Goal: Entertainment & Leisure: Consume media (video, audio)

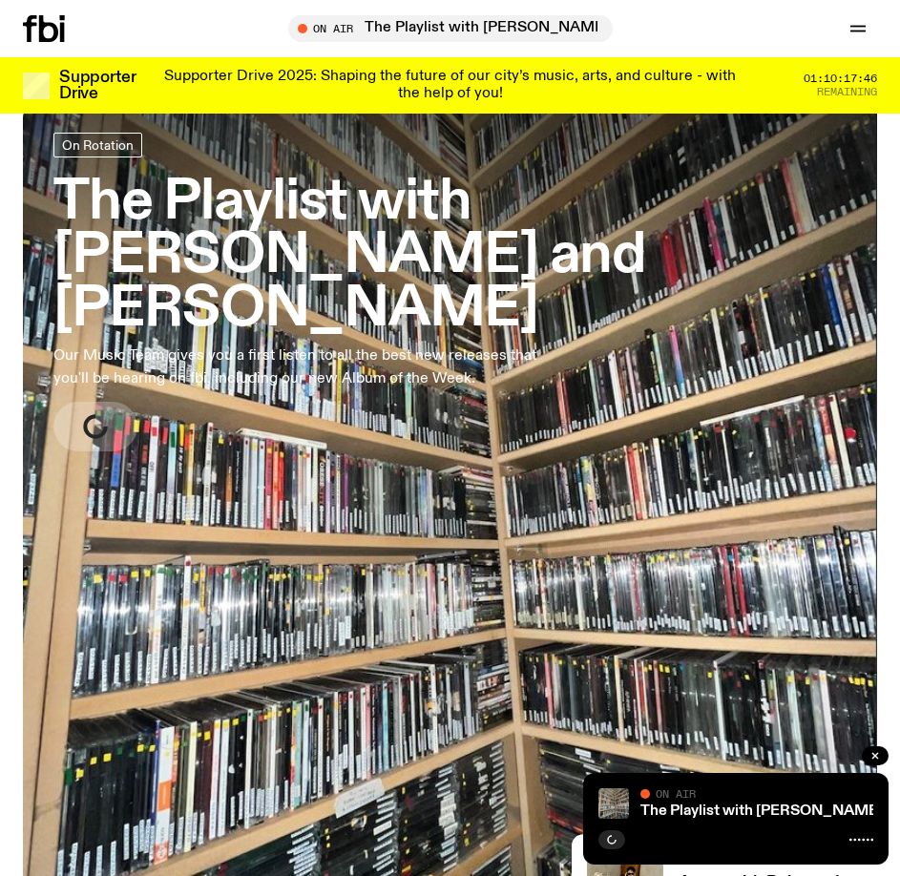
scroll to position [477, 0]
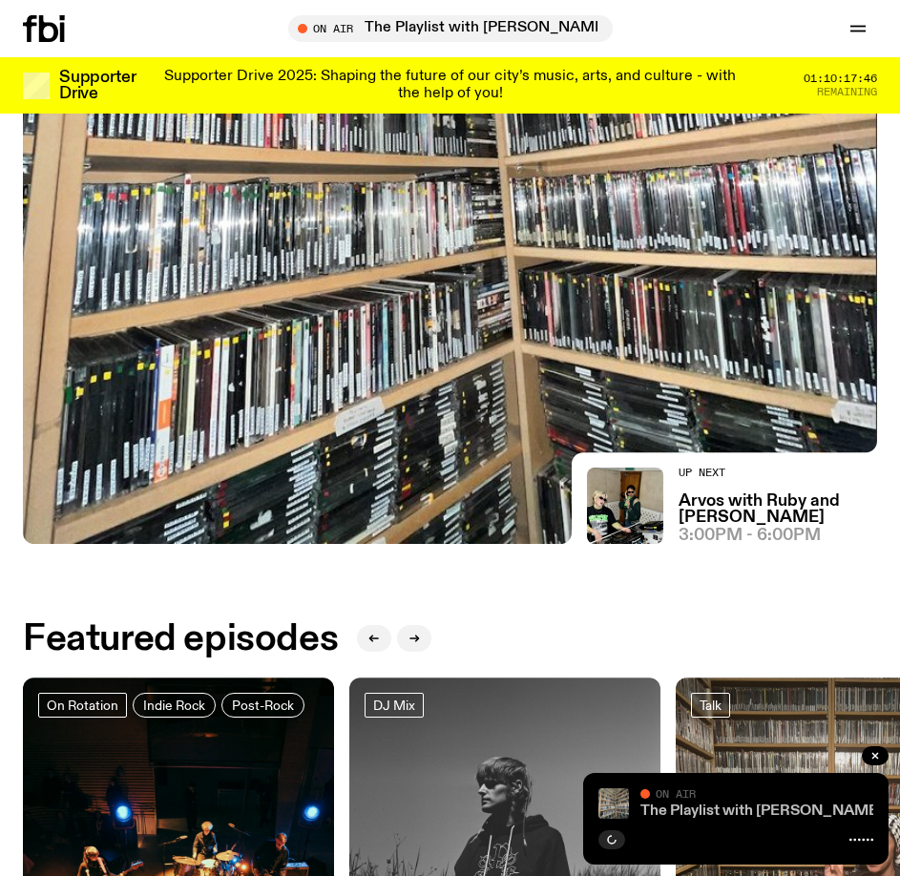
click at [691, 811] on link "The Playlist with [PERSON_NAME] and [PERSON_NAME]" at bounding box center [841, 811] width 400 height 15
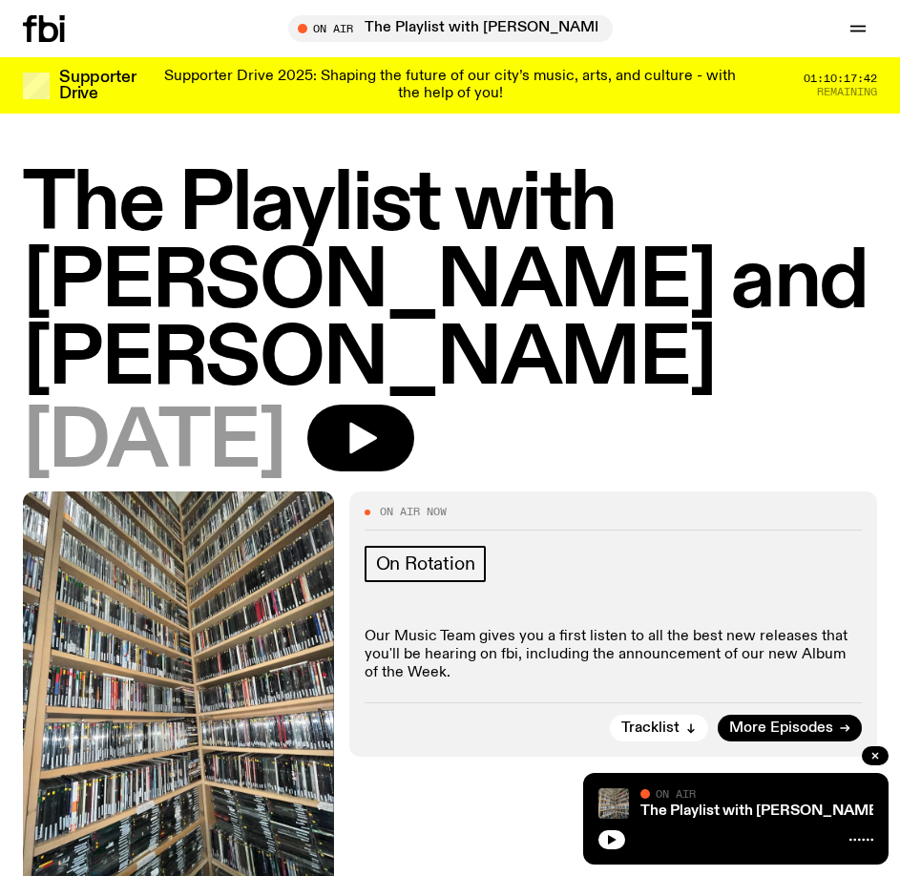
click at [79, 30] on div at bounding box center [69, 28] width 92 height 27
click at [63, 30] on icon at bounding box center [62, 32] width 5 height 19
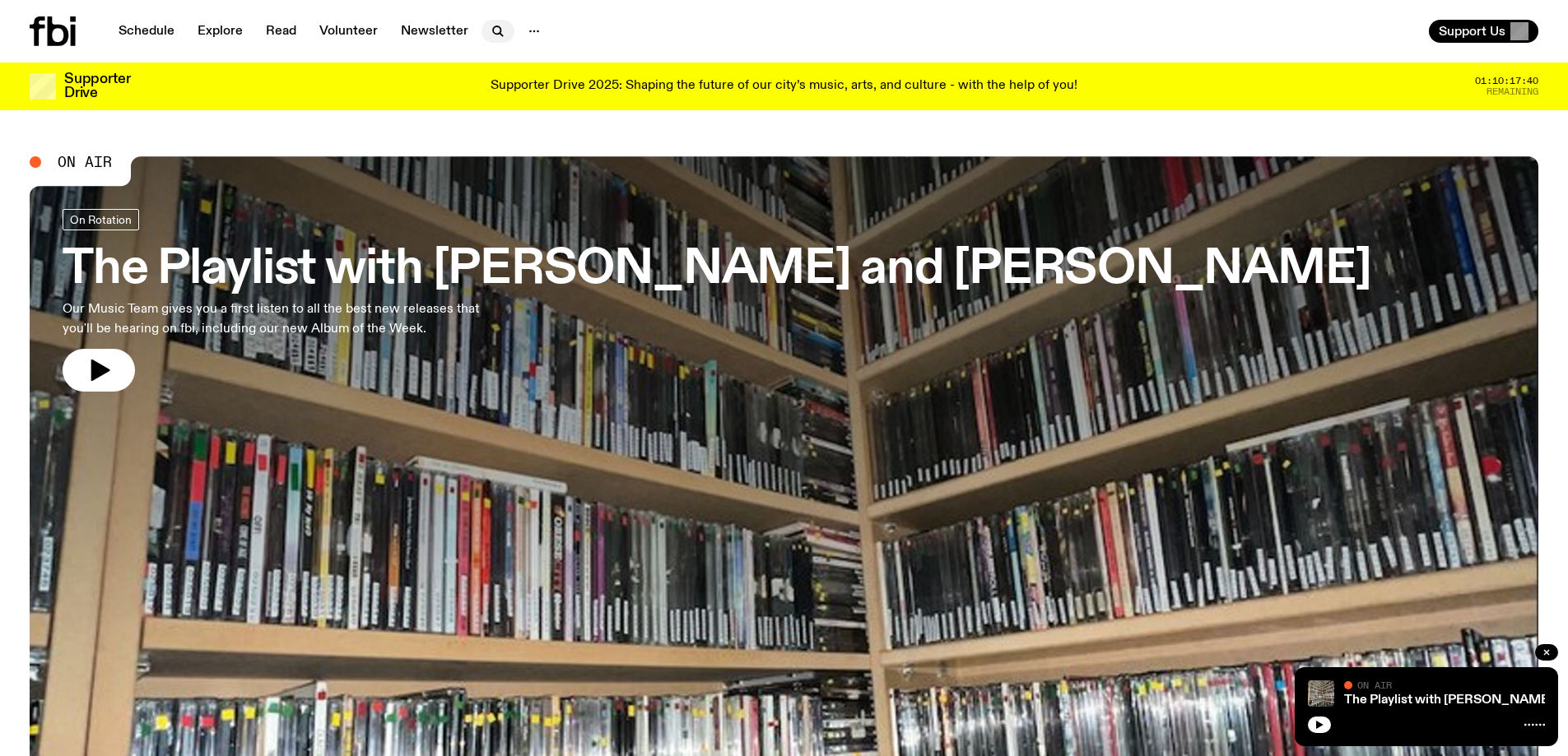
click at [494, 34] on icon "button" at bounding box center [497, 30] width 8 height 8
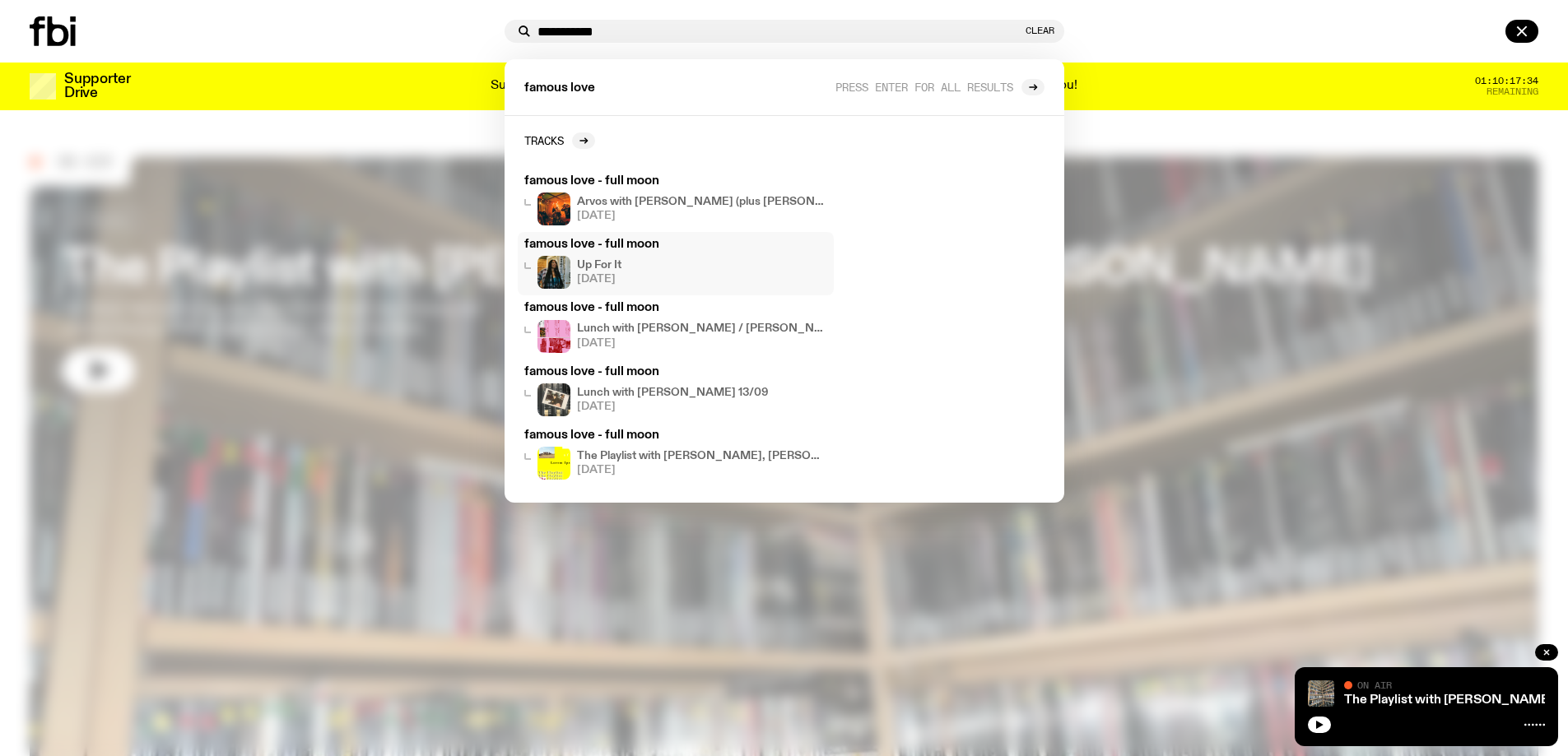
type input "**********"
click at [640, 261] on div "Up For It [DATE]" at bounding box center [675, 272] width 303 height 33
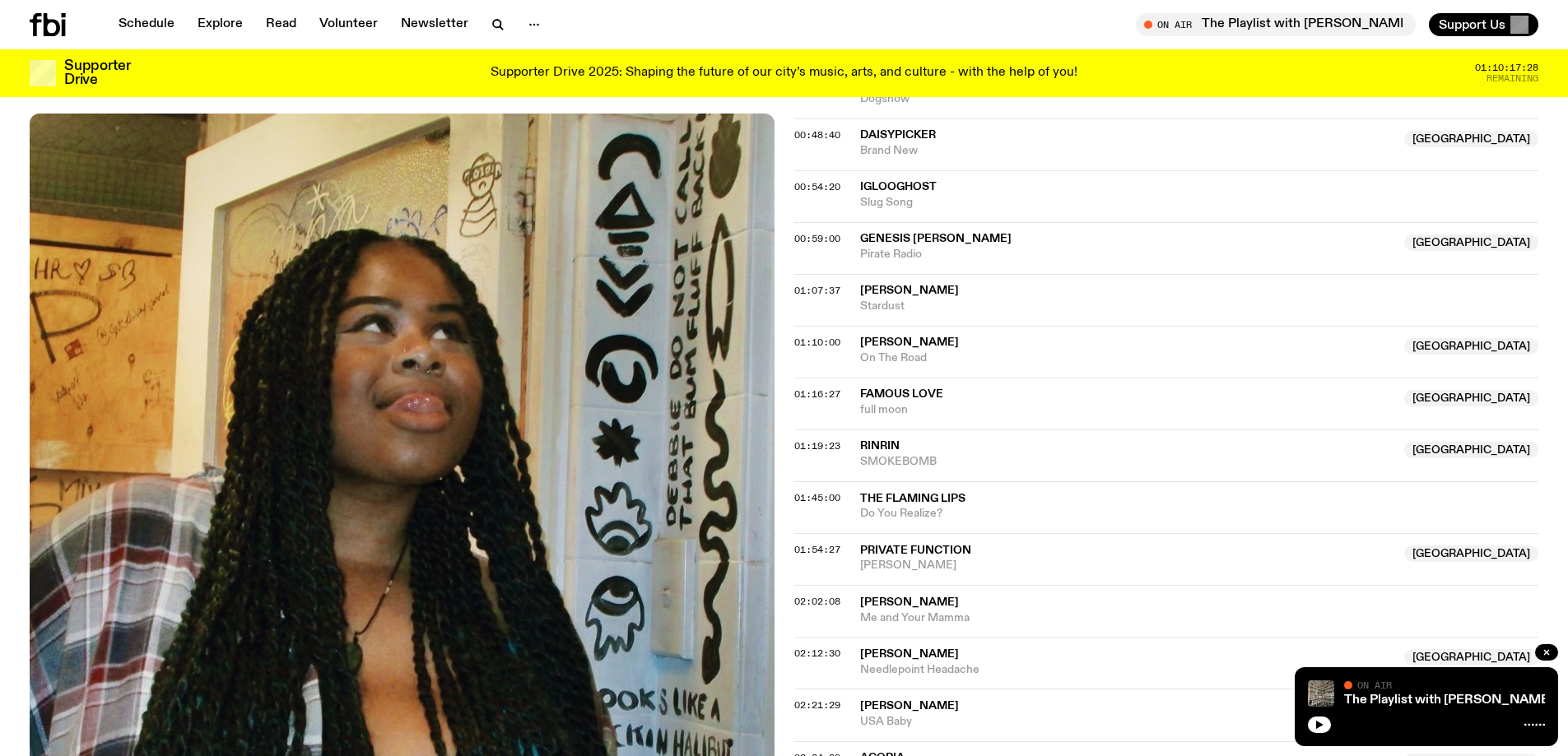
scroll to position [1070, 0]
click at [775, 397] on span "famous love" at bounding box center [902, 393] width 83 height 11
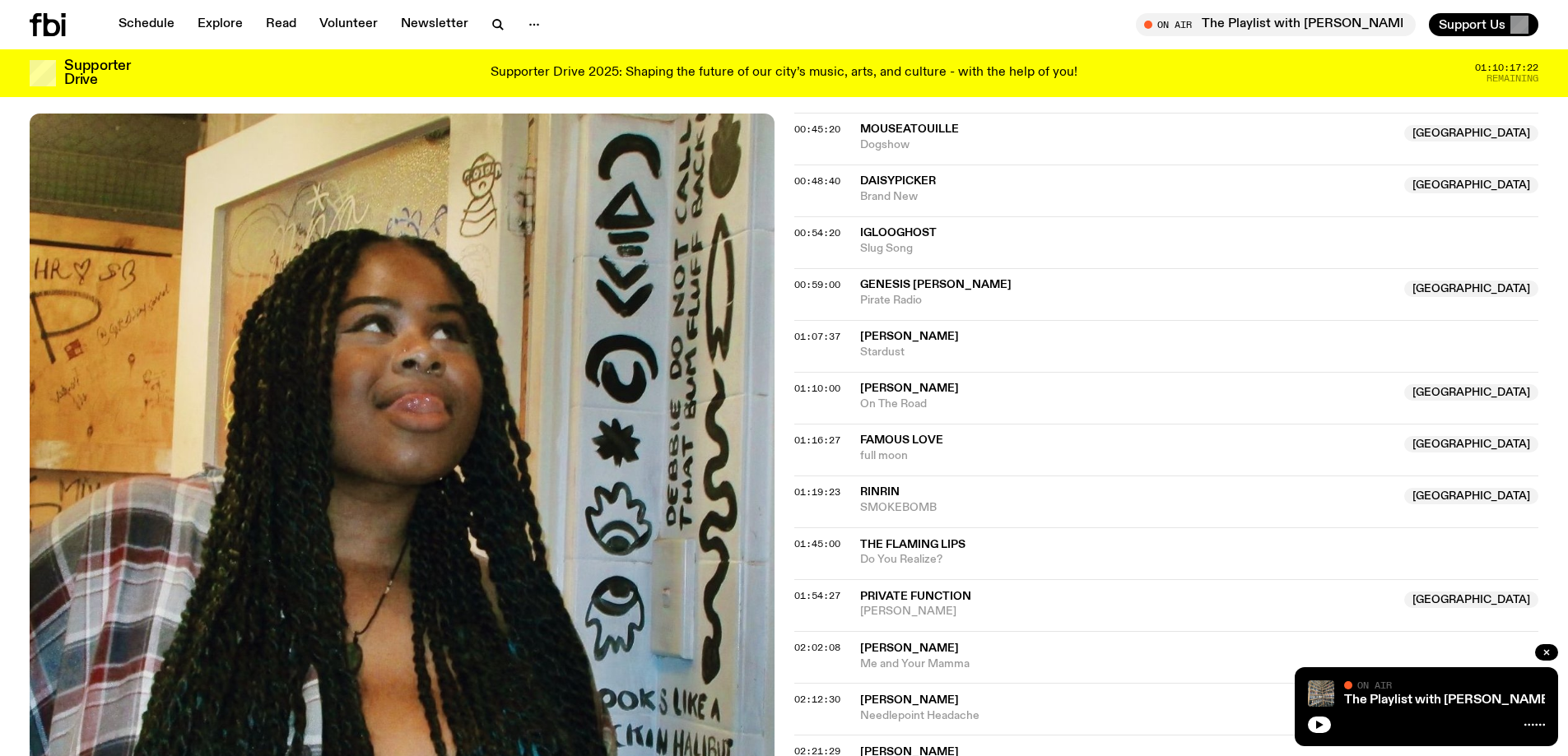
scroll to position [823, 0]
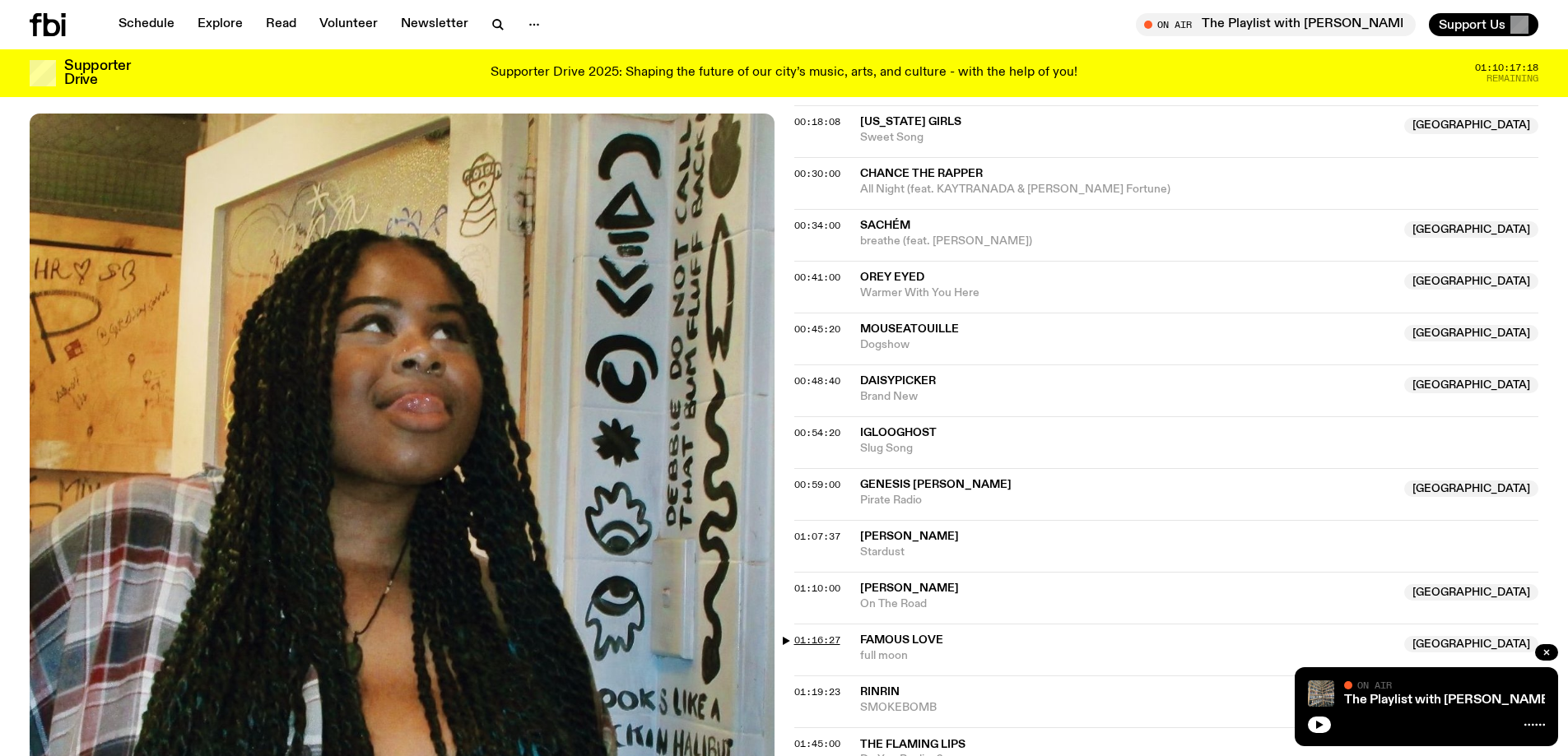
click at [775, 638] on span "01:16:27" at bounding box center [816, 640] width 46 height 13
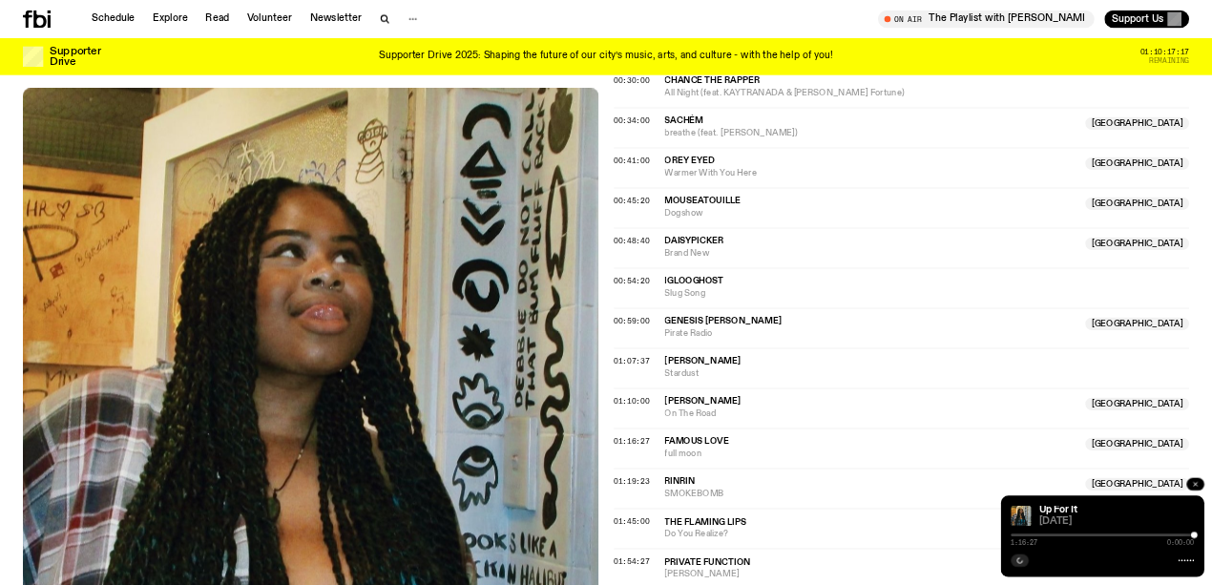
scroll to position [1146, 0]
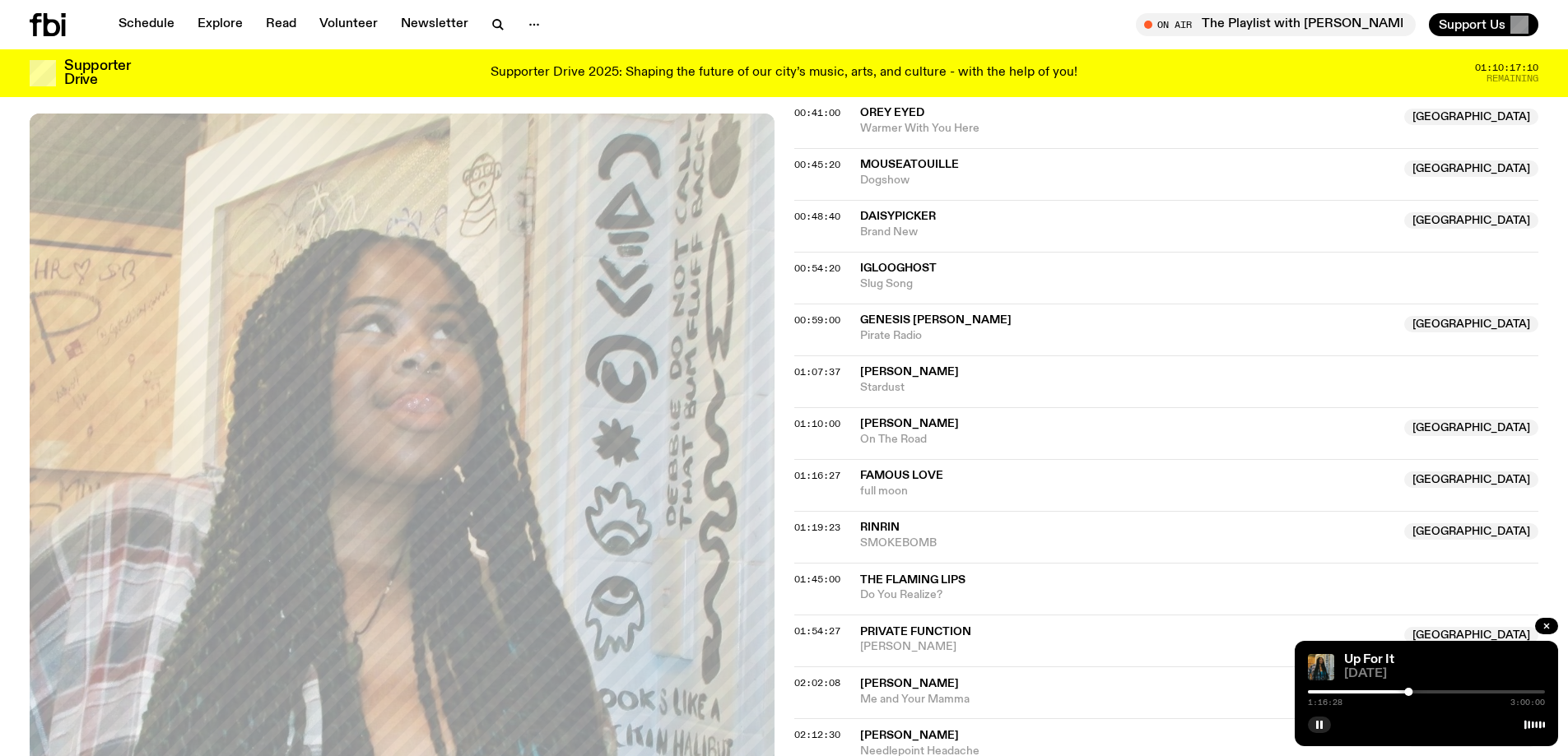
click at [775, 693] on div at bounding box center [1409, 692] width 9 height 9
click at [775, 692] on div at bounding box center [1407, 692] width 9 height 9
click at [775, 693] on div at bounding box center [1408, 692] width 9 height 9
click at [775, 693] on div at bounding box center [1409, 692] width 9 height 9
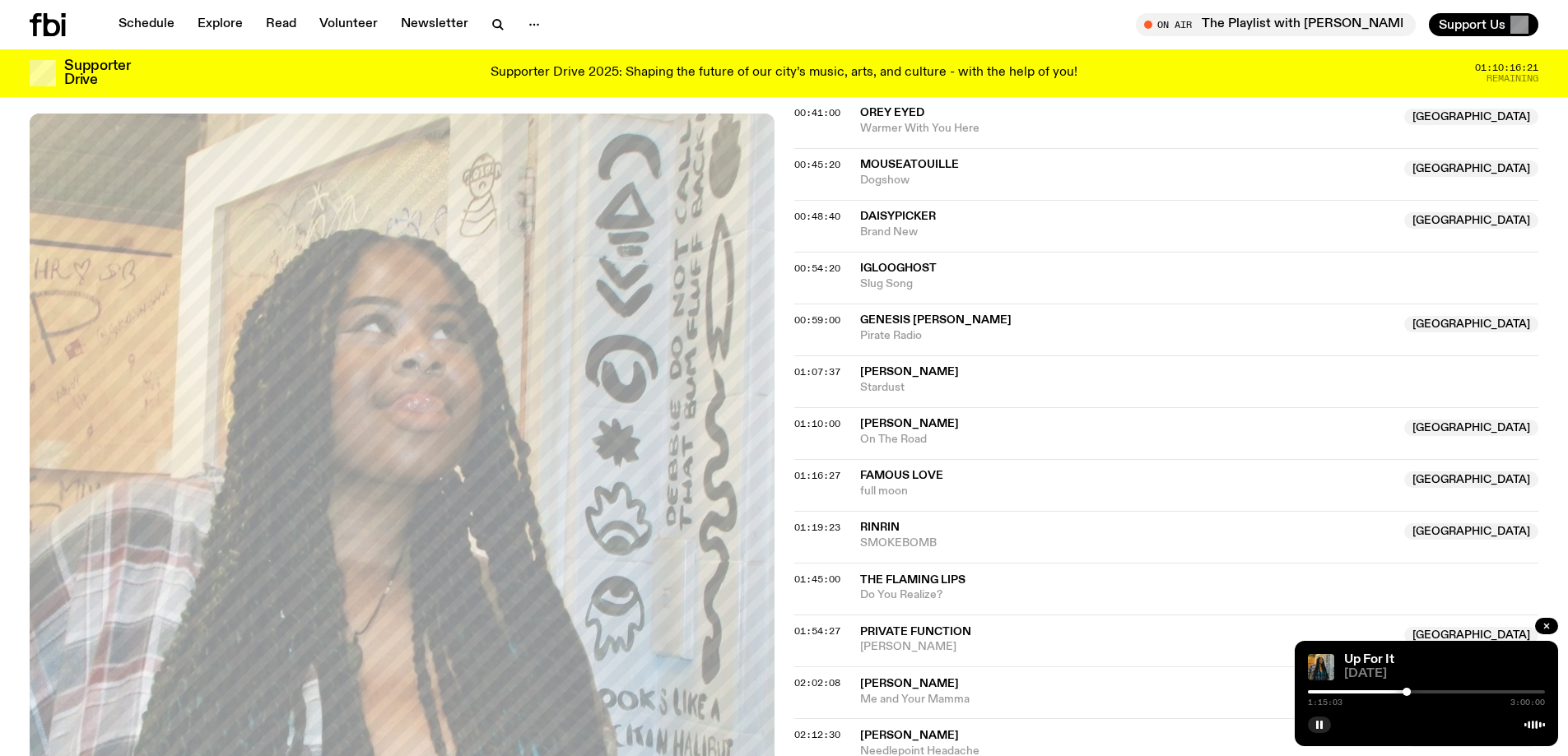
click at [775, 729] on div at bounding box center [1534, 724] width 21 height 13
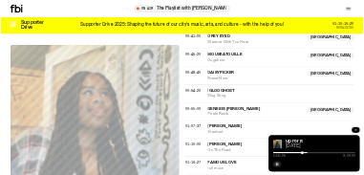
scroll to position [1162, 0]
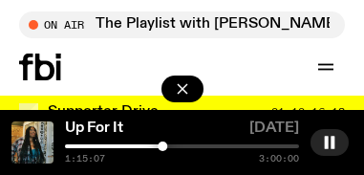
click at [162, 147] on div at bounding box center [163, 146] width 10 height 10
click at [163, 147] on div at bounding box center [163, 146] width 10 height 10
click at [162, 147] on div at bounding box center [163, 146] width 10 height 10
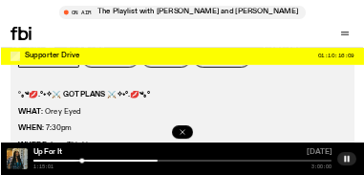
scroll to position [1163, 0]
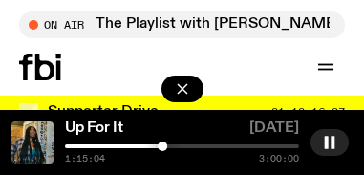
click at [162, 147] on div at bounding box center [163, 146] width 10 height 10
click at [163, 147] on div at bounding box center [163, 146] width 10 height 10
click at [162, 147] on div at bounding box center [163, 146] width 10 height 10
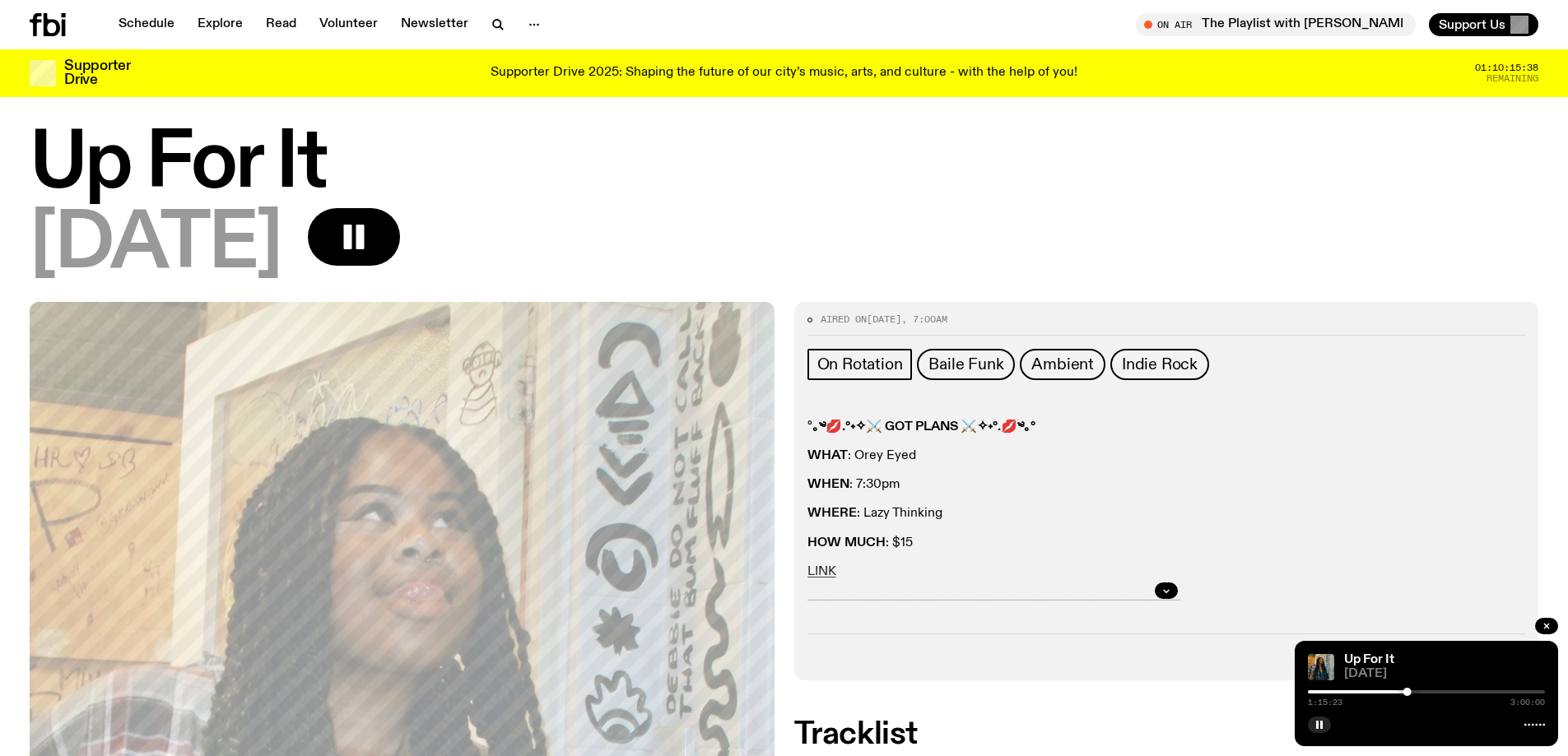
scroll to position [0, 0]
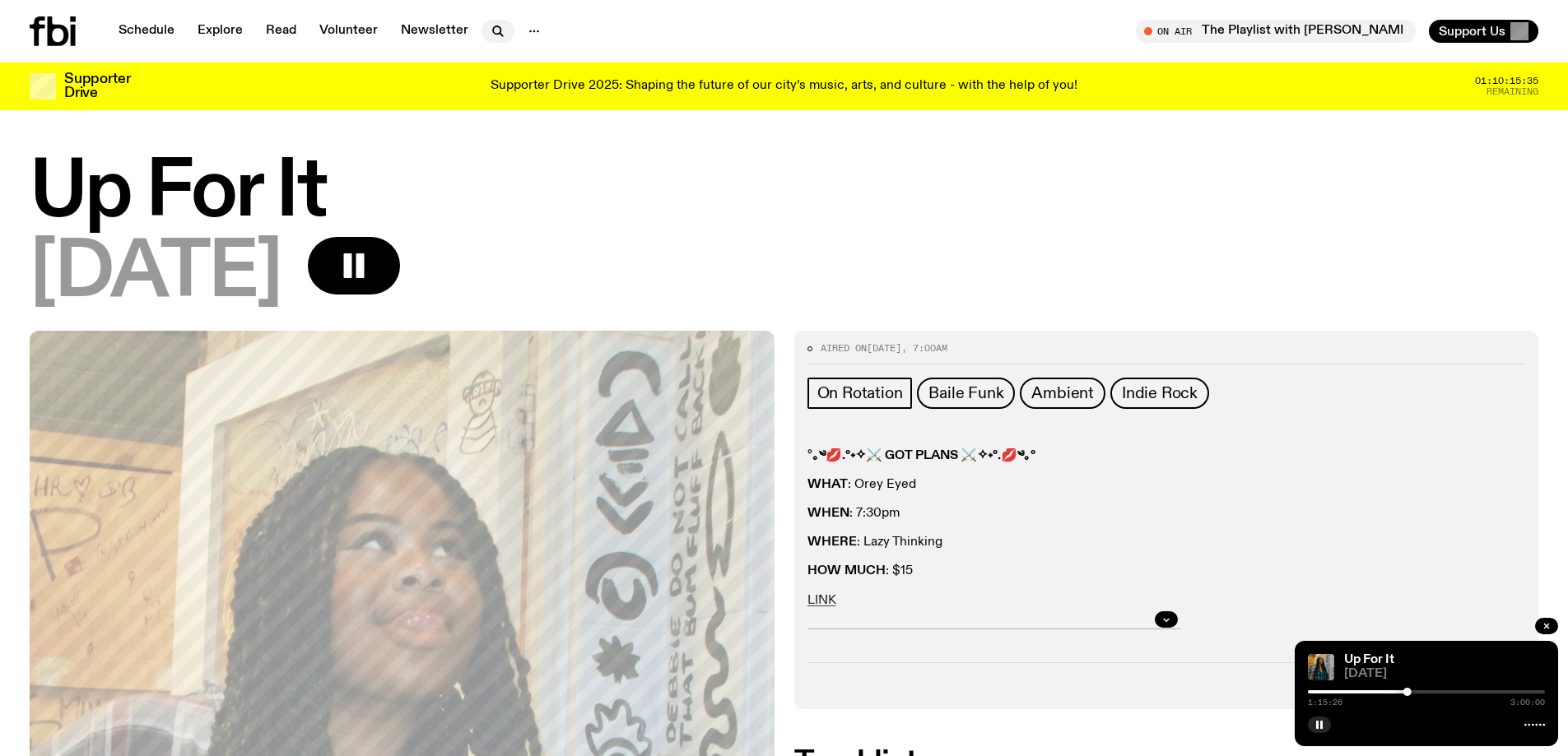
click at [493, 28] on icon "button" at bounding box center [497, 30] width 8 height 8
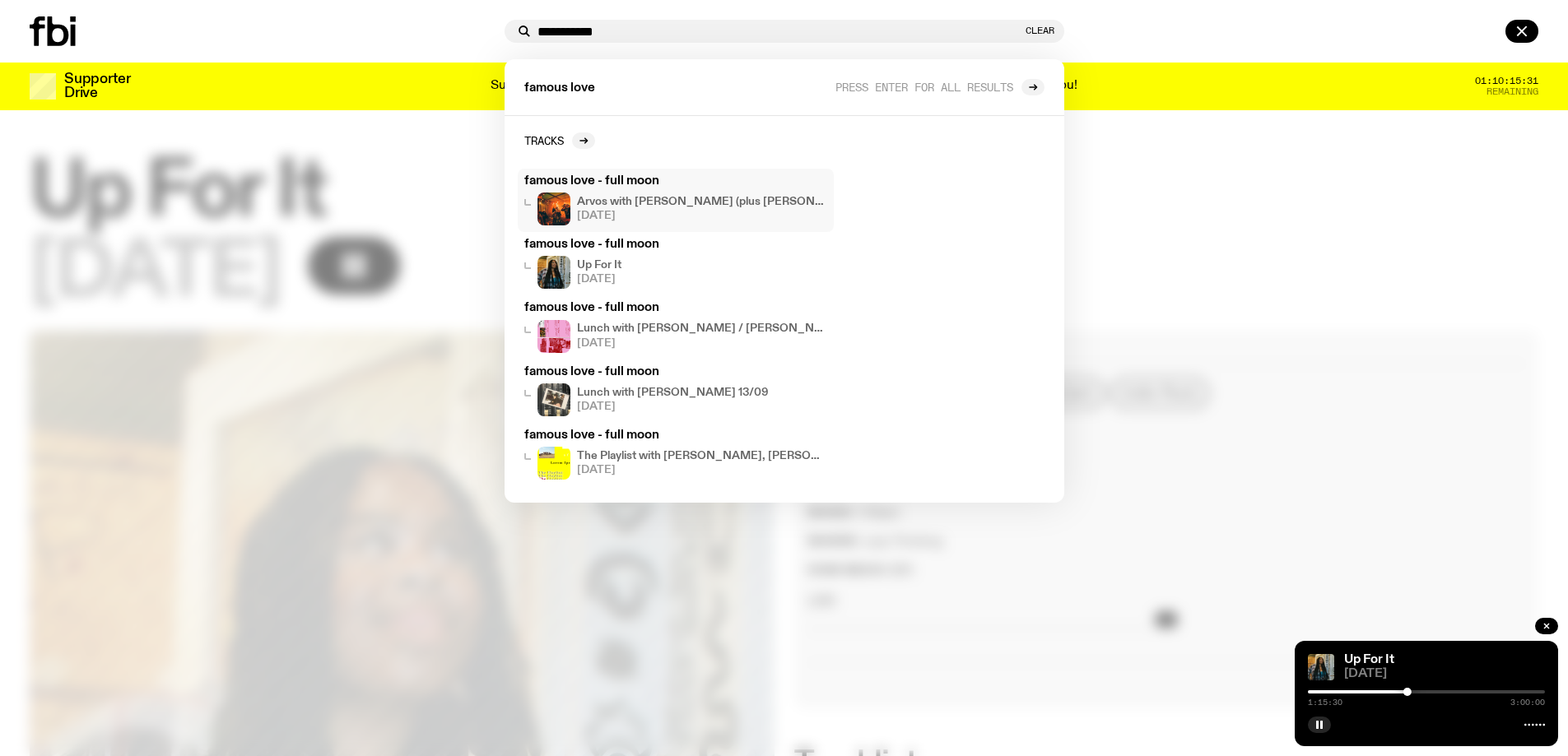
type input "**********"
click at [775, 26] on div at bounding box center [1304, 31] width 468 height 23
click at [354, 41] on div at bounding box center [263, 31] width 468 height 29
click at [775, 23] on div at bounding box center [1304, 31] width 468 height 23
click at [775, 29] on button "Clear" at bounding box center [1040, 31] width 28 height 9
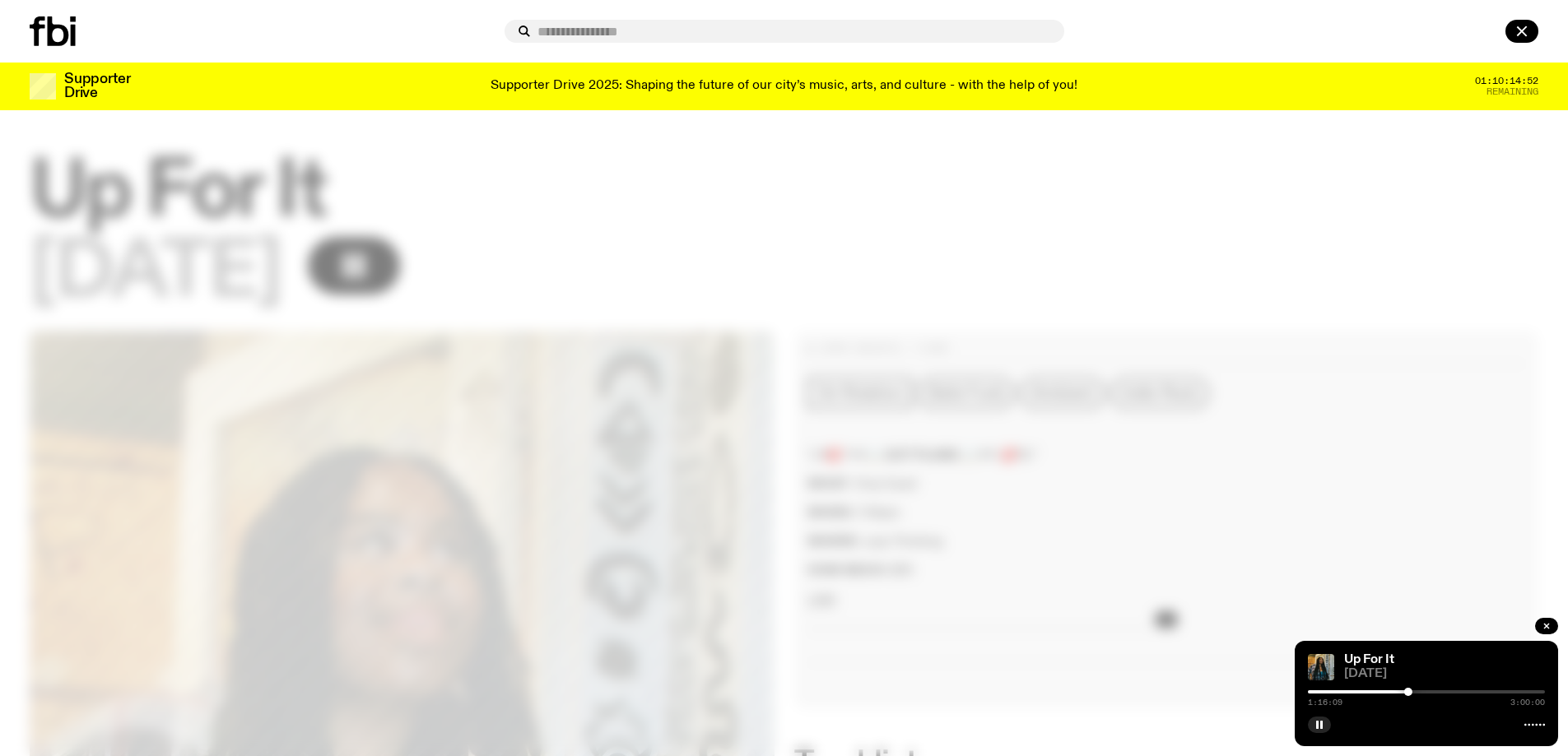
click at [775, 695] on div "1:16:09 3:00:00" at bounding box center [1426, 697] width 237 height 20
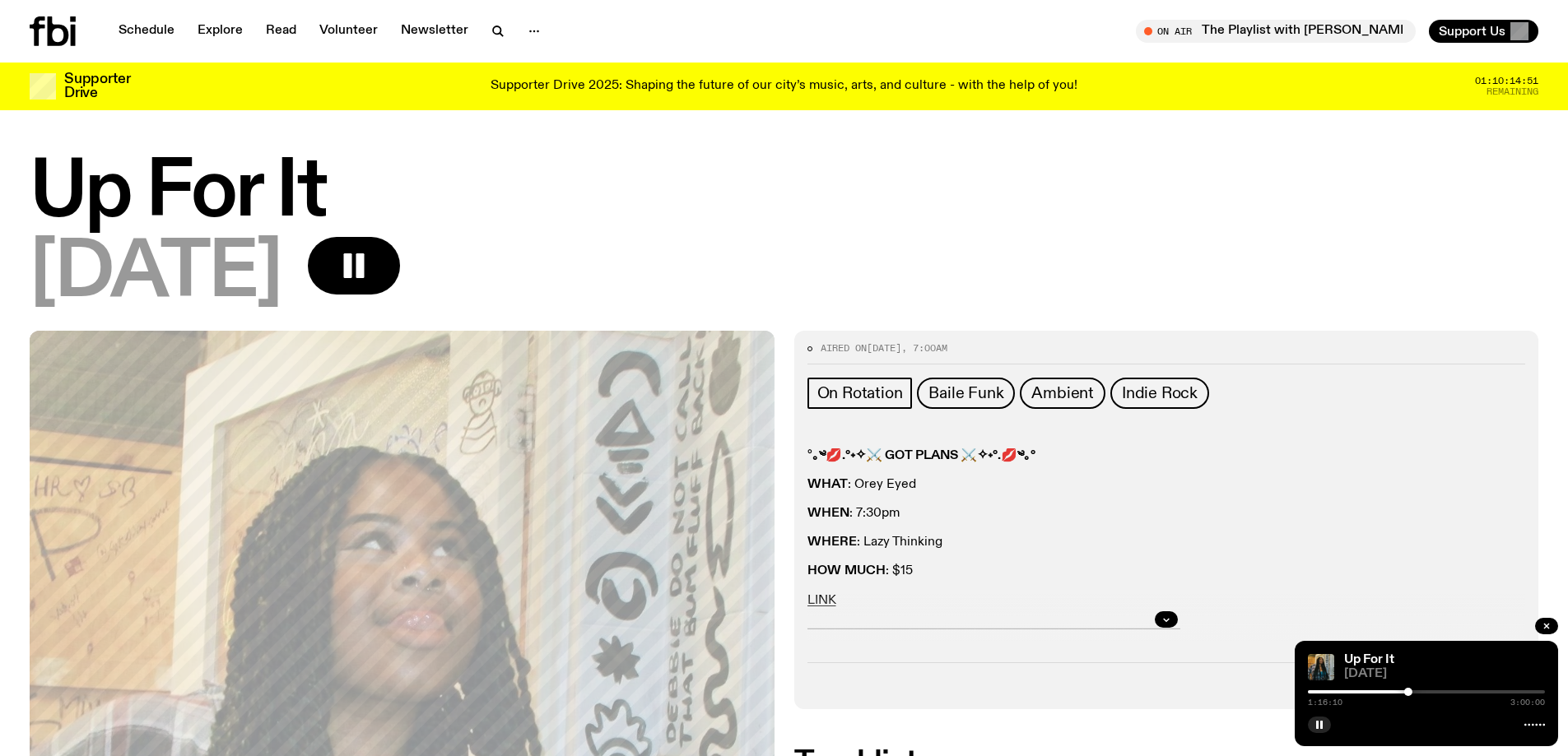
click at [775, 692] on div at bounding box center [1409, 692] width 9 height 9
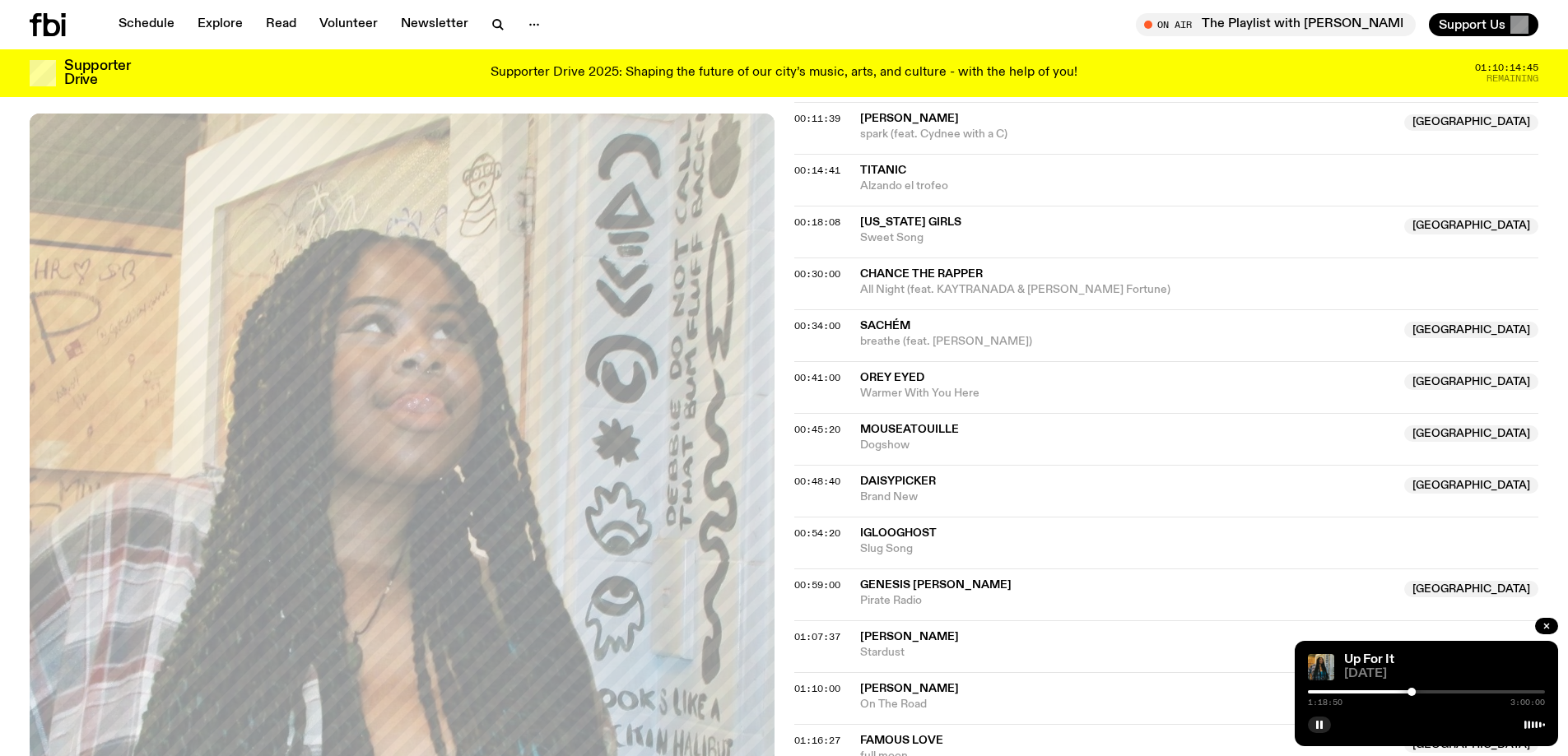
scroll to position [1059, 0]
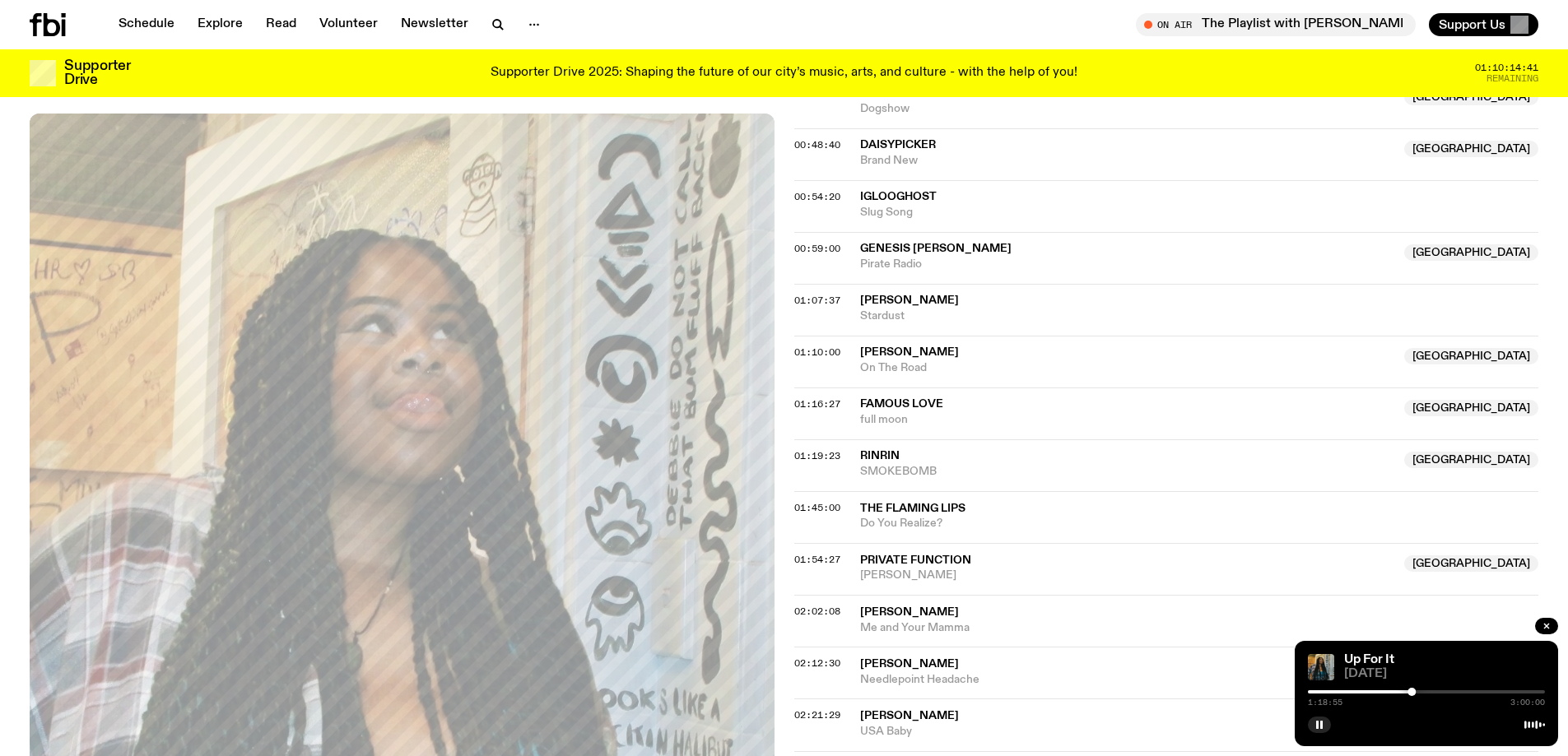
click at [775, 692] on div at bounding box center [1412, 692] width 9 height 9
click at [775, 692] on div at bounding box center [1413, 692] width 9 height 9
click at [775, 692] on div at bounding box center [1414, 692] width 9 height 9
click at [775, 692] on div at bounding box center [1416, 692] width 9 height 9
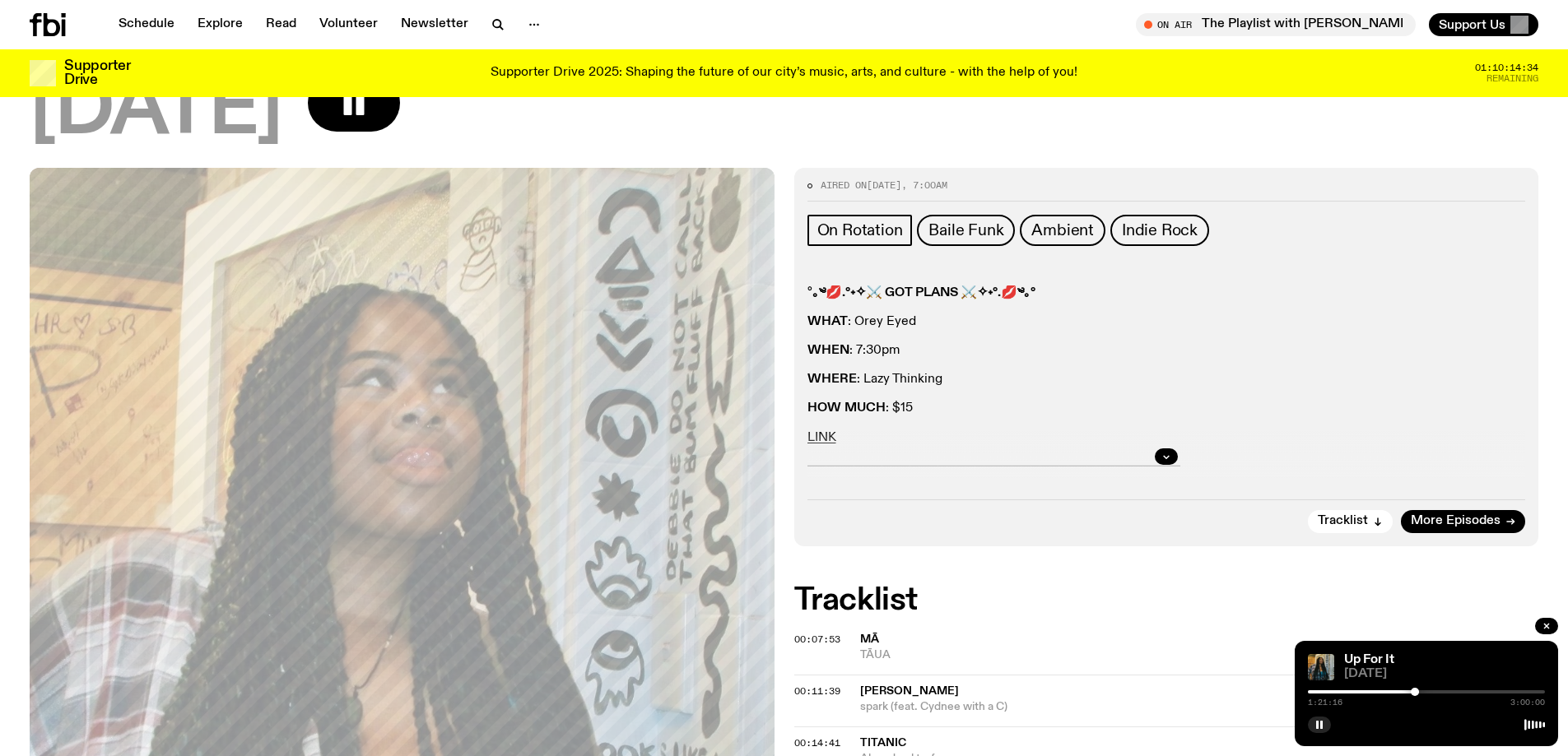
scroll to position [0, 0]
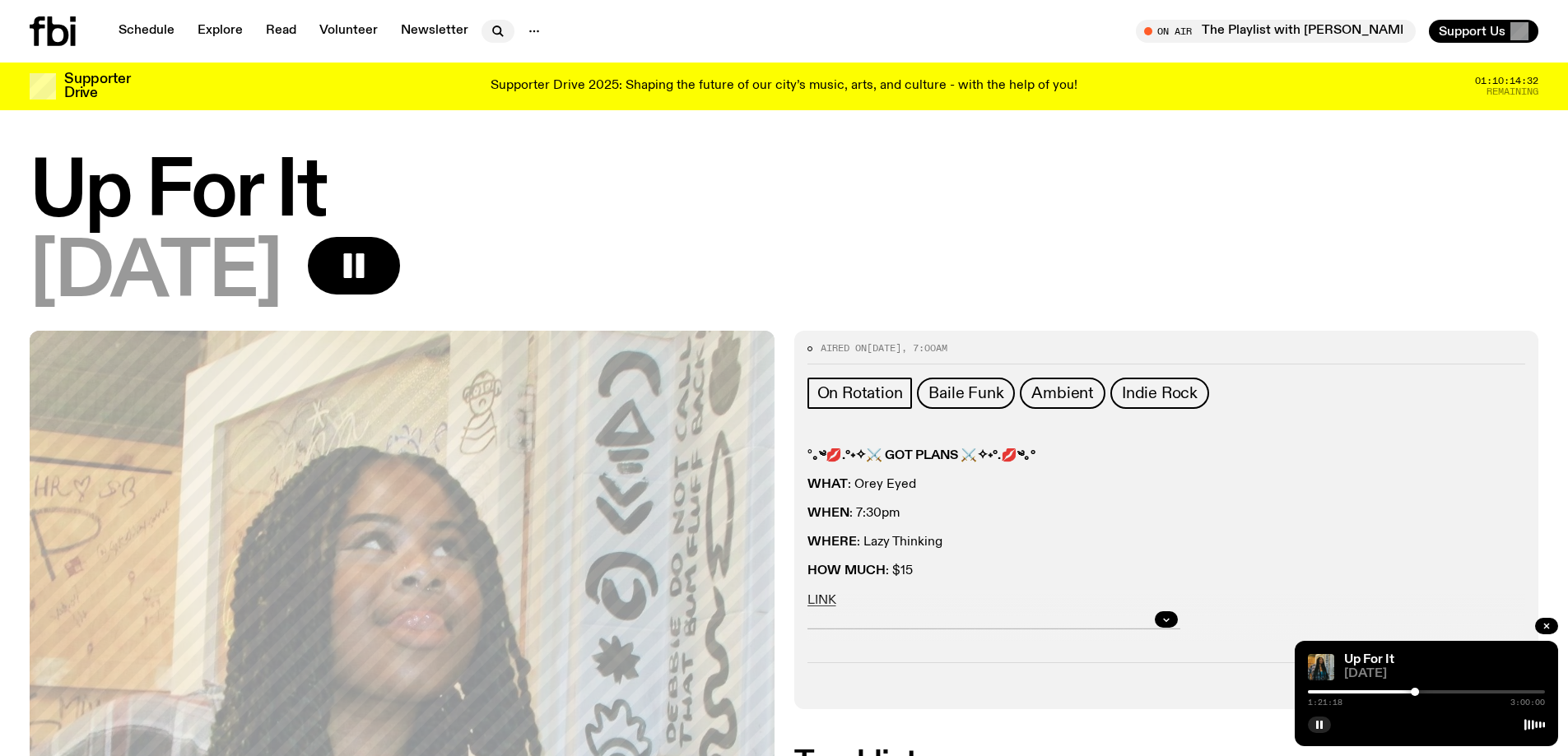
click at [493, 32] on icon "button" at bounding box center [497, 30] width 8 height 8
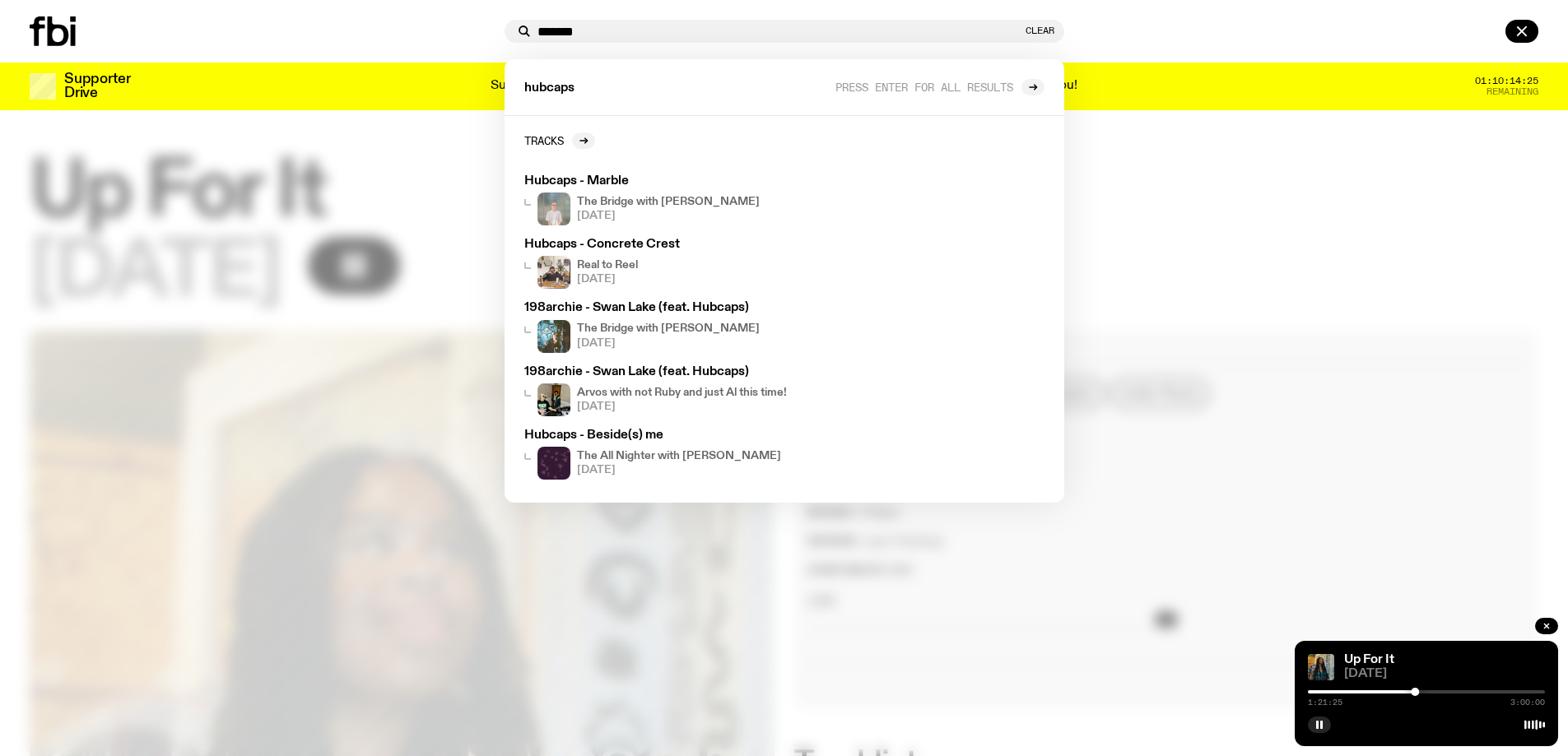
type input "*******"
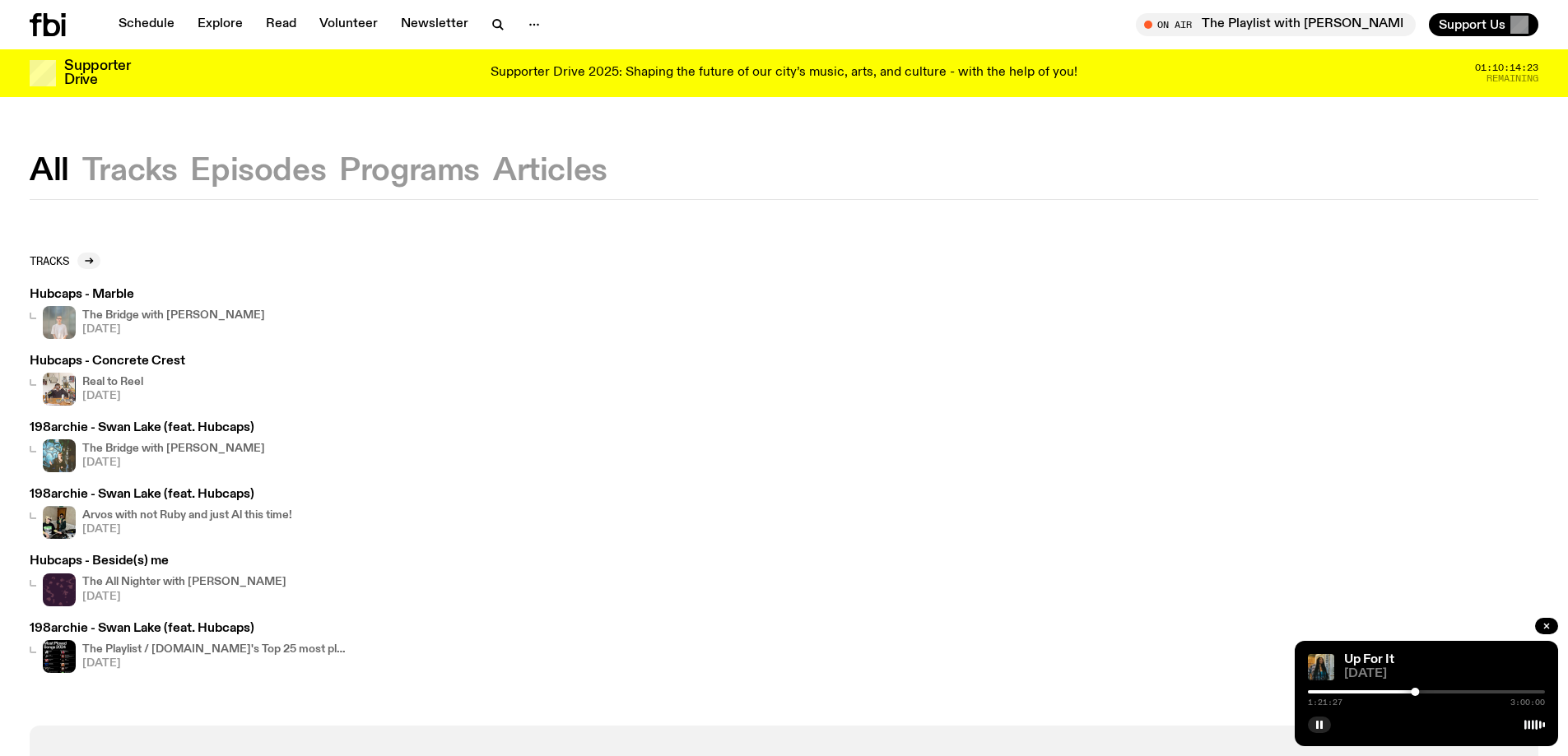
scroll to position [82, 0]
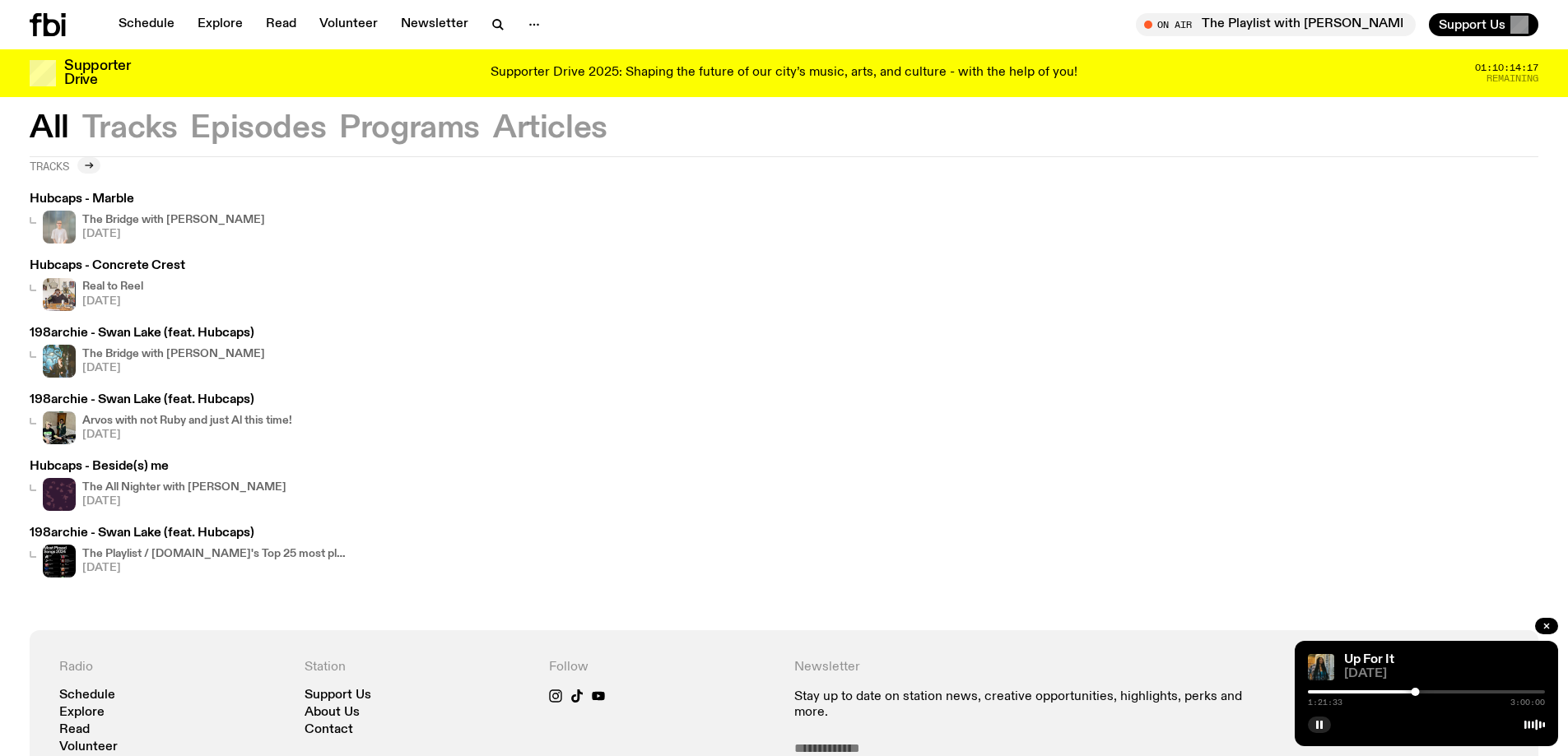
click at [88, 167] on icon at bounding box center [88, 165] width 9 height 9
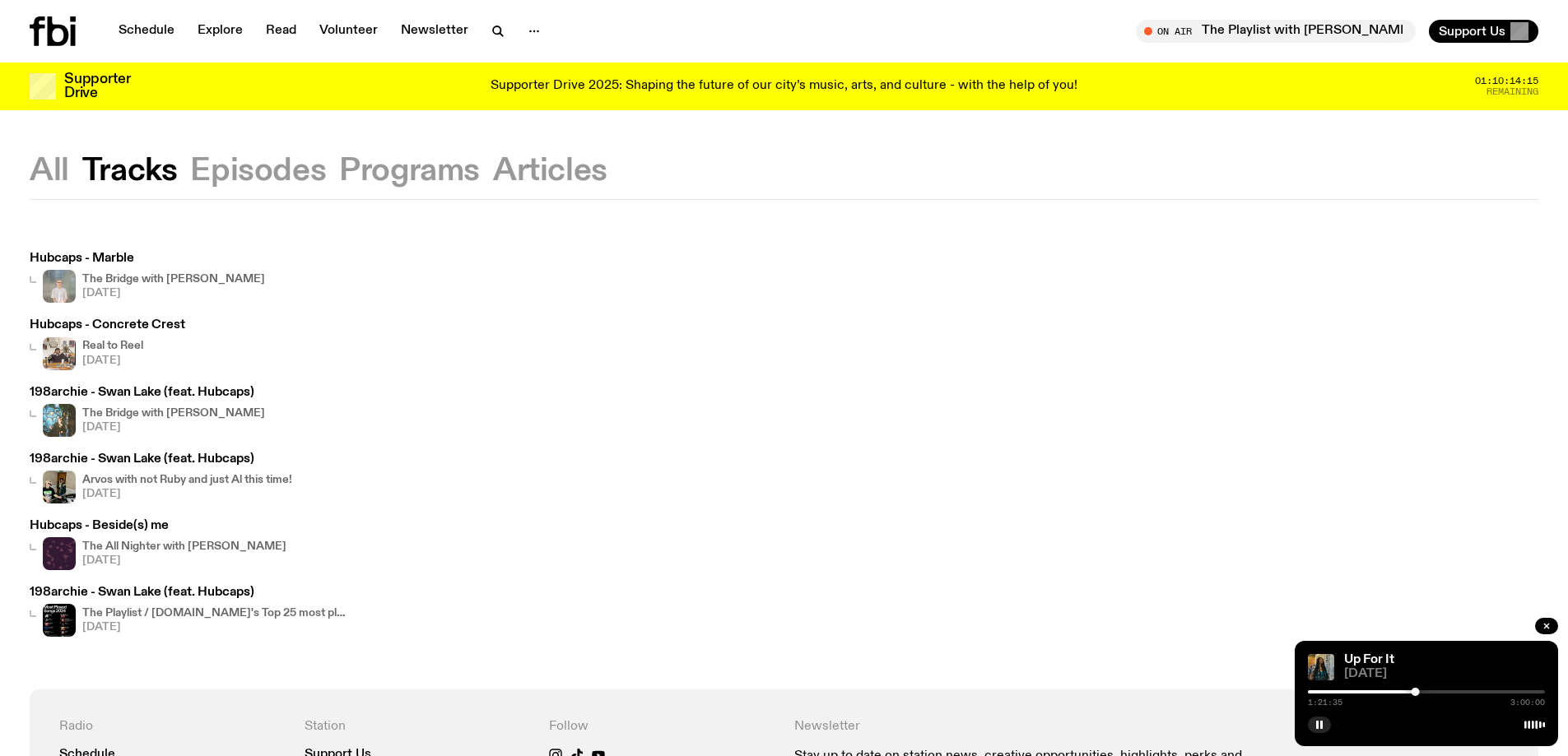
click at [259, 170] on button "Episodes" at bounding box center [259, 171] width 136 height 29
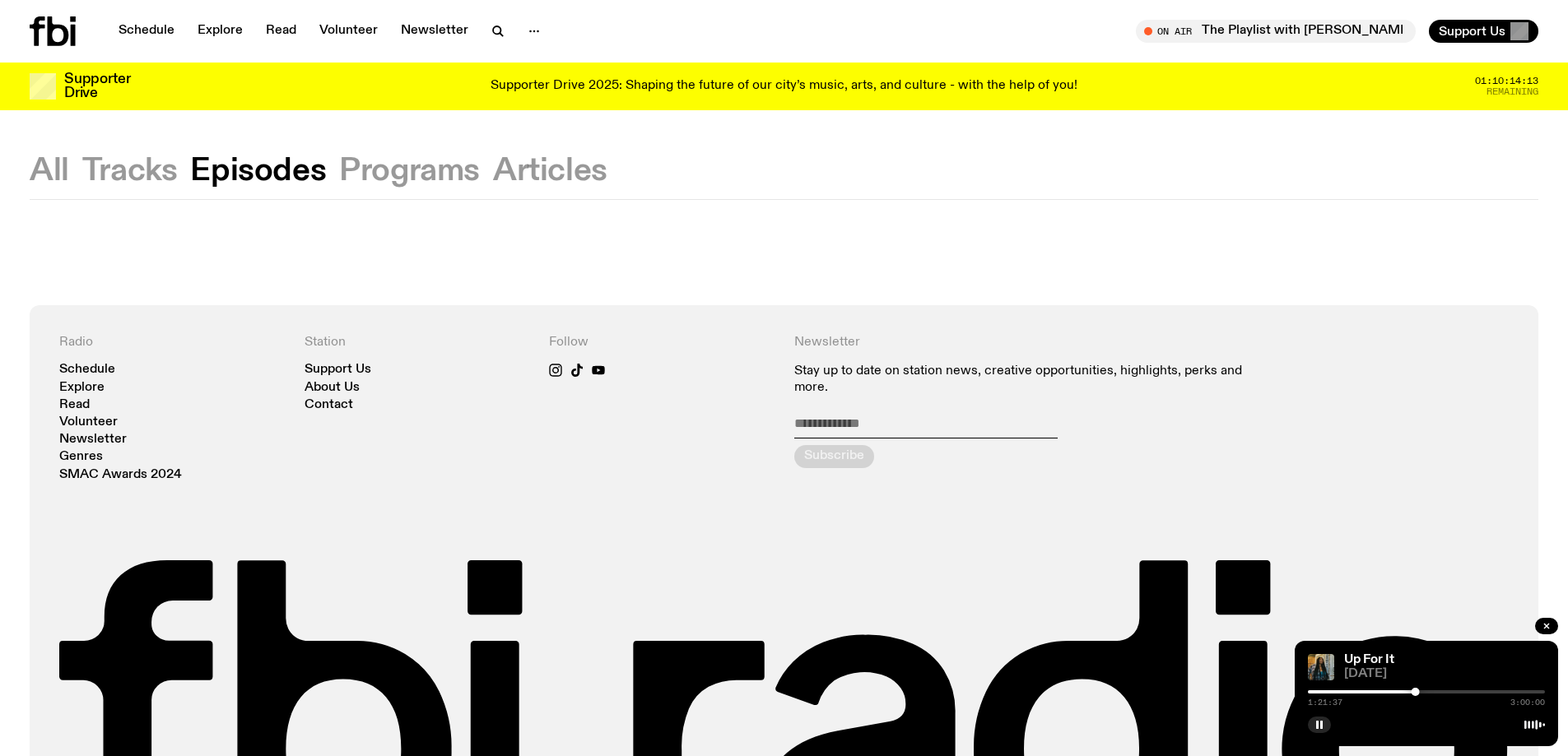
click at [426, 172] on button "Programs" at bounding box center [409, 171] width 141 height 29
click at [153, 166] on button "Tracks" at bounding box center [129, 171] width 96 height 29
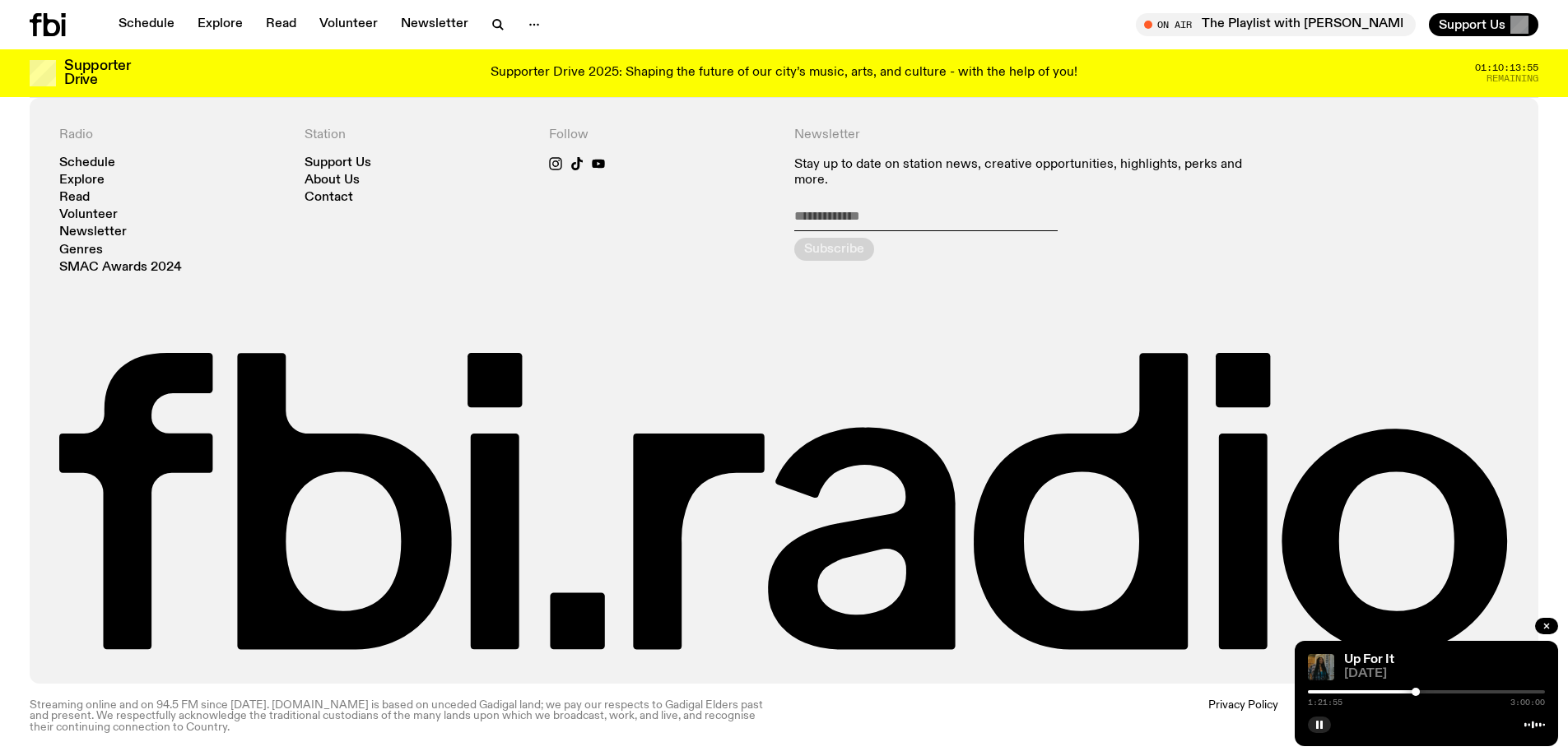
scroll to position [201, 0]
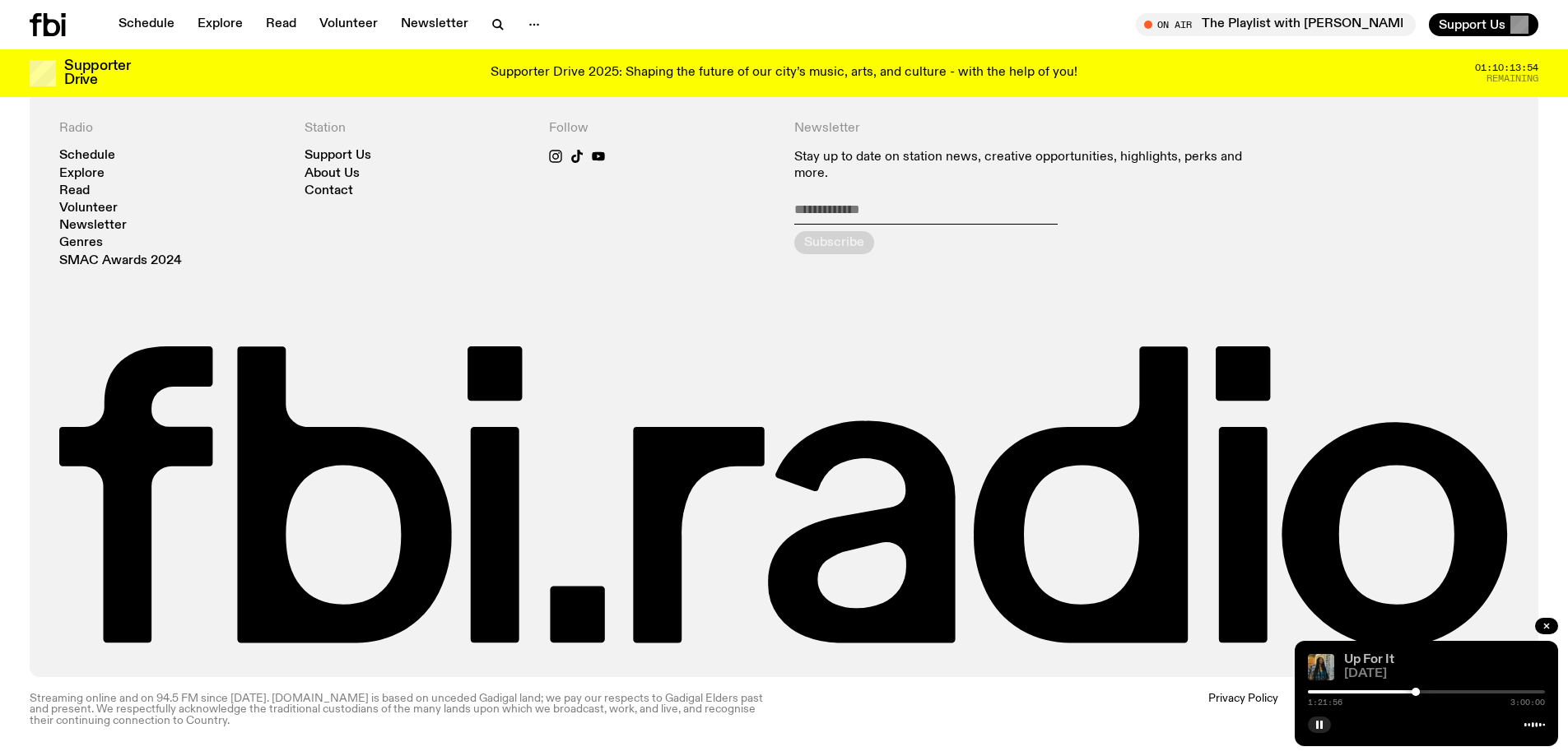
click at [775, 659] on link "Up For It" at bounding box center [1369, 659] width 50 height 13
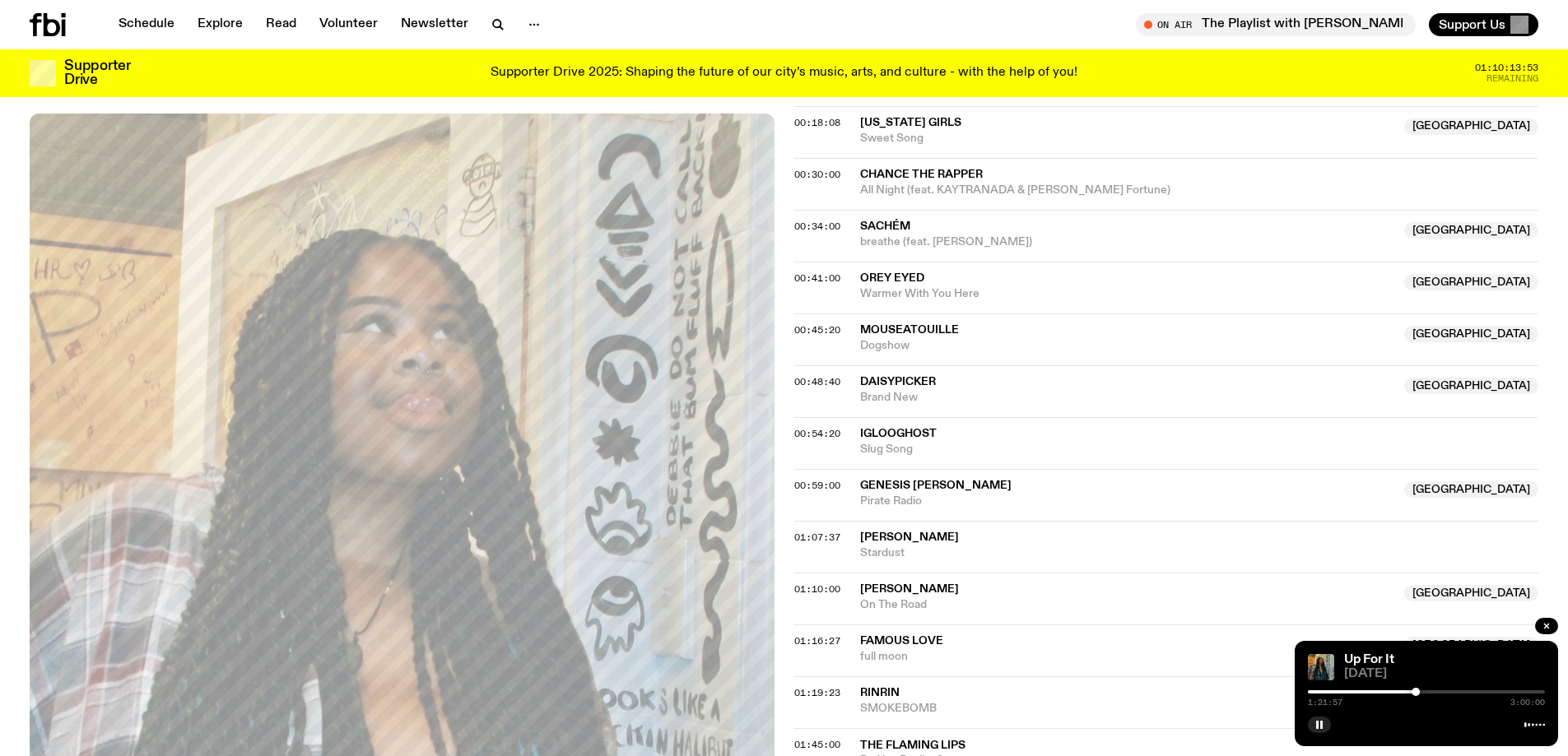
scroll to position [1057, 0]
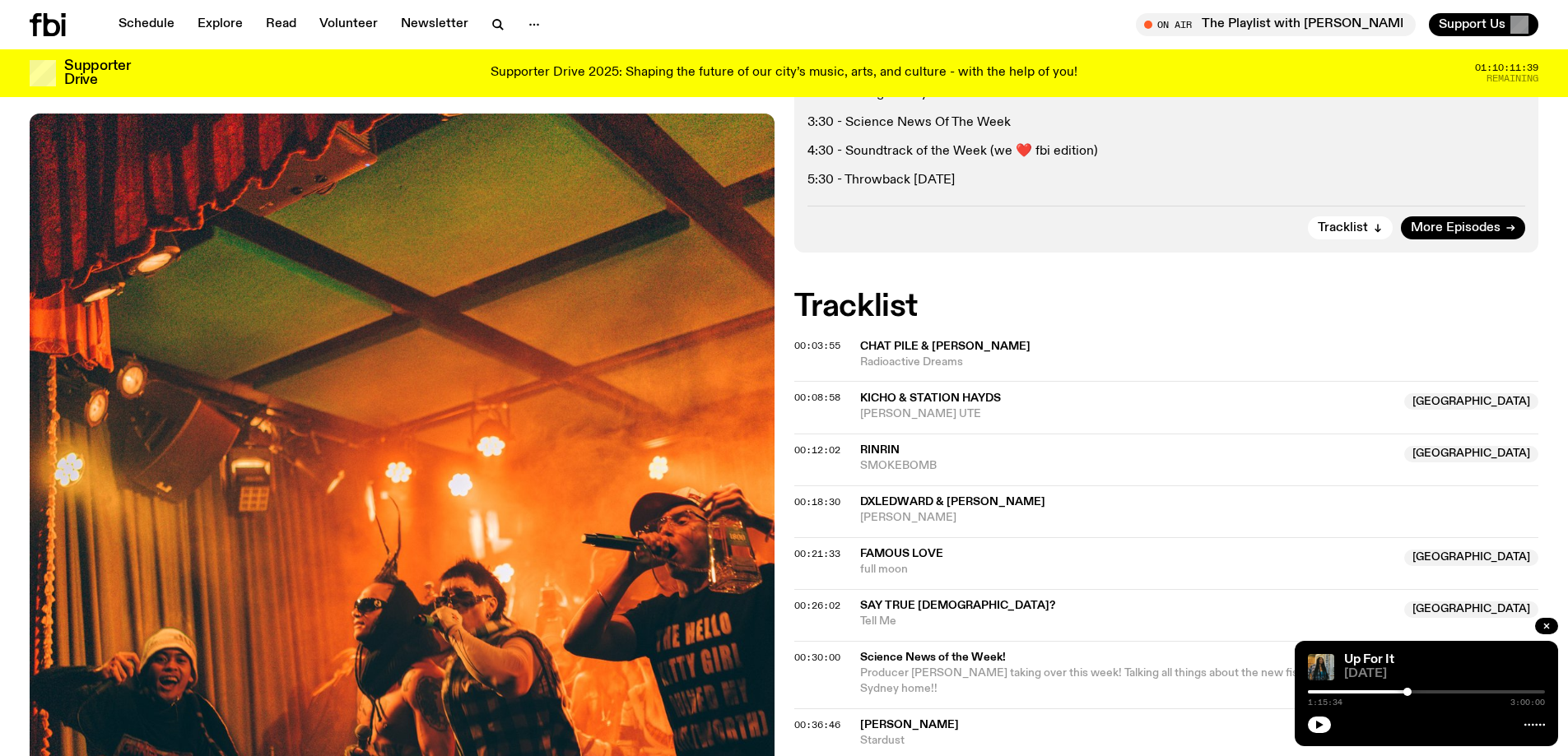
scroll to position [488, 0]
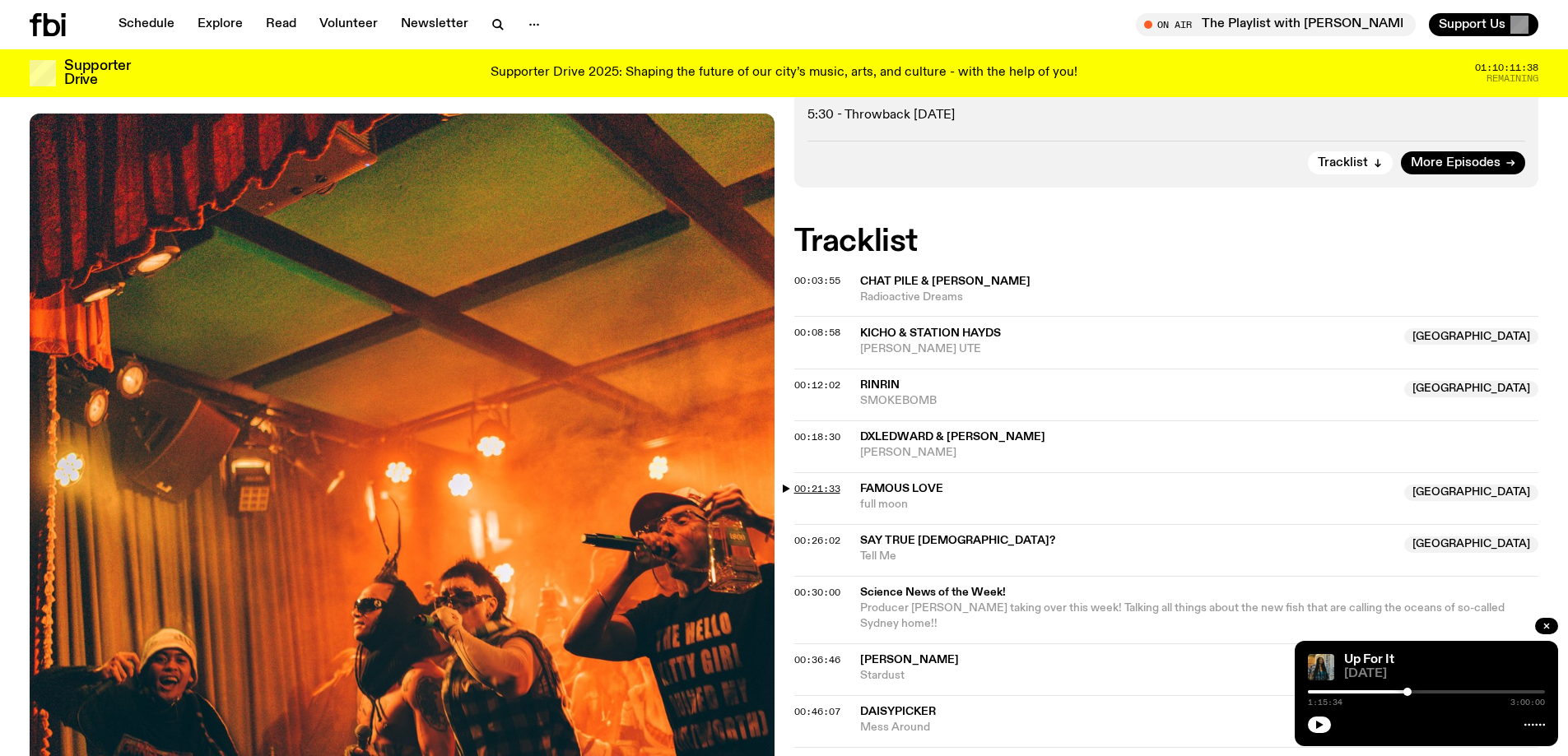
click at [822, 487] on span "00:21:33" at bounding box center [816, 488] width 46 height 13
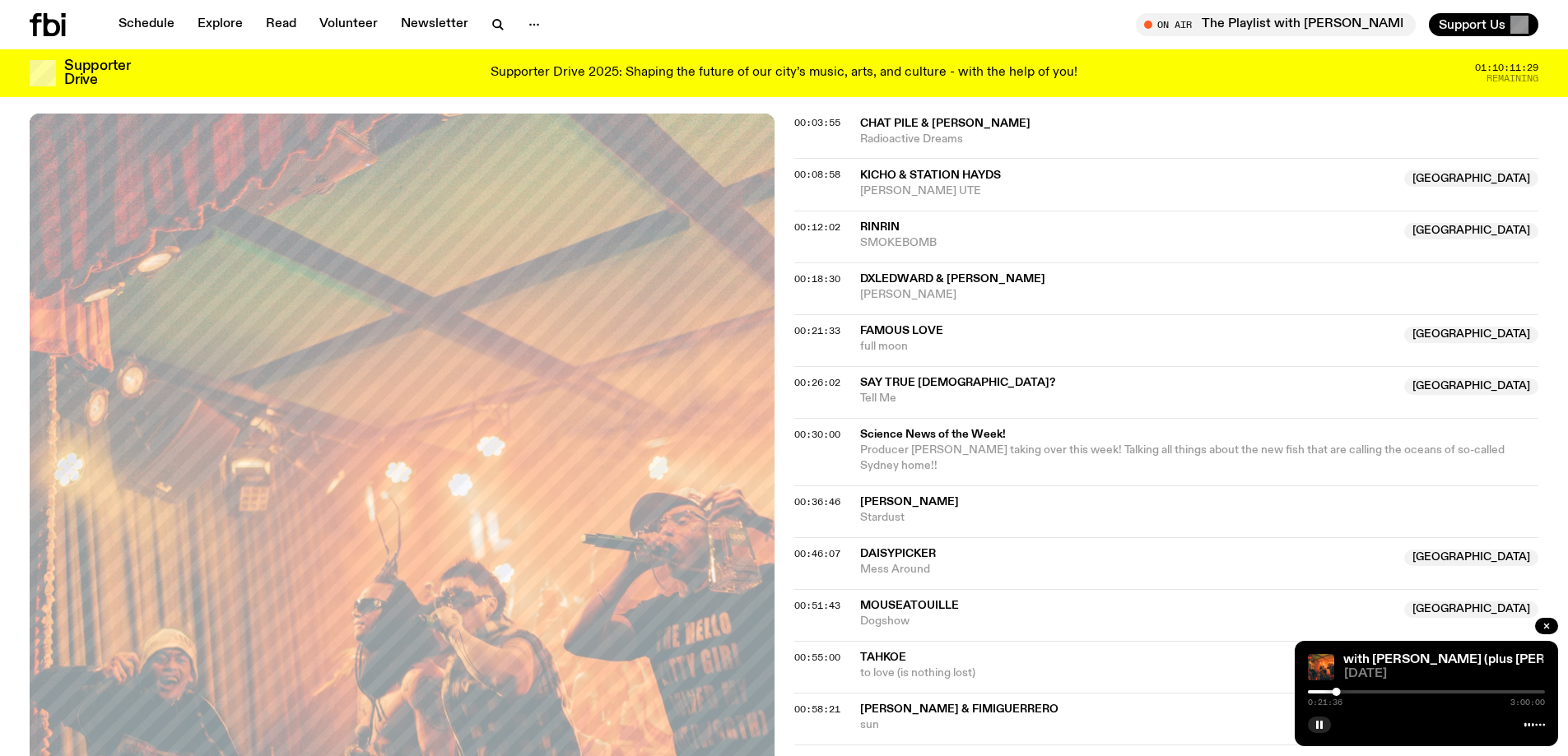
scroll to position [646, 0]
click at [1334, 691] on div at bounding box center [1337, 692] width 9 height 9
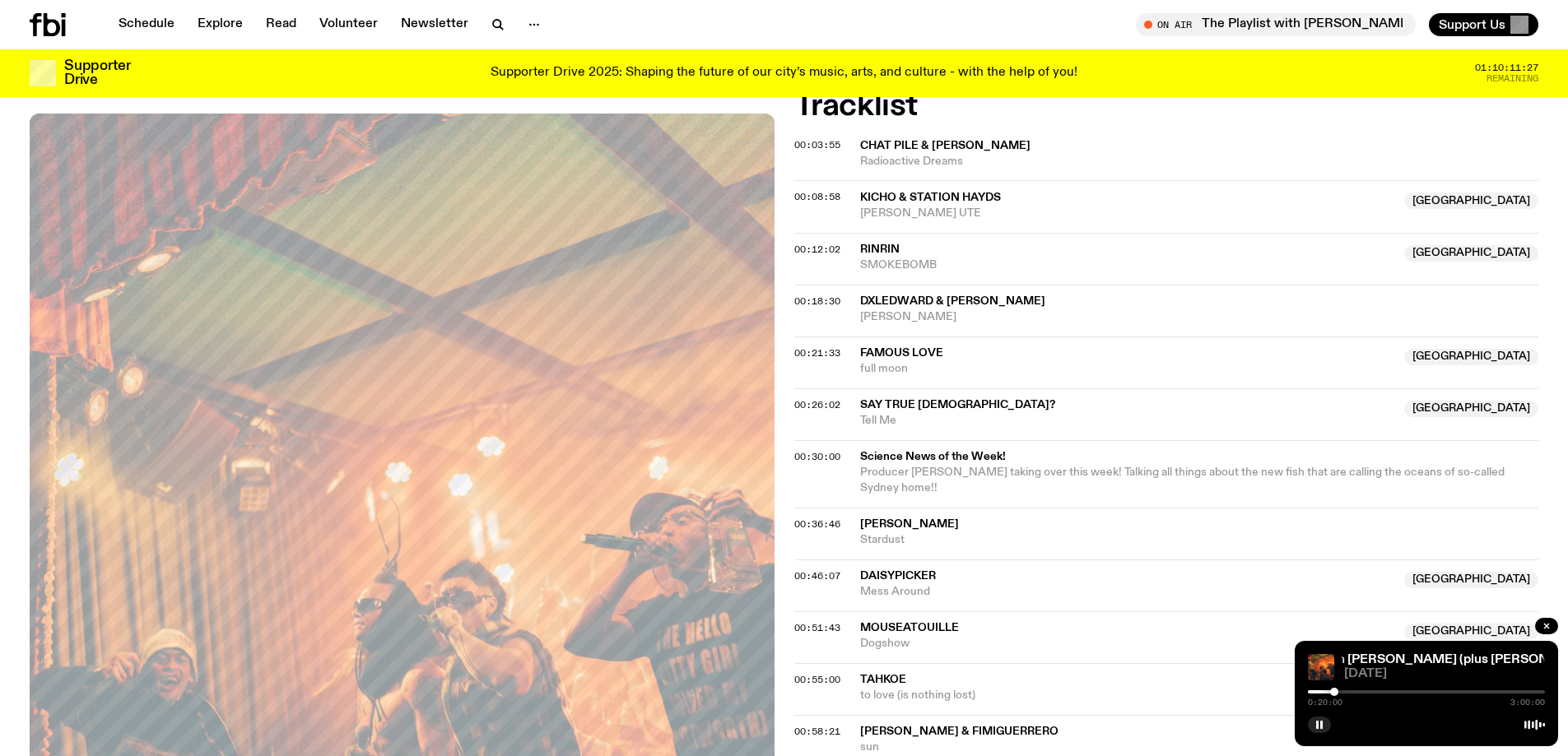
scroll to position [0, 0]
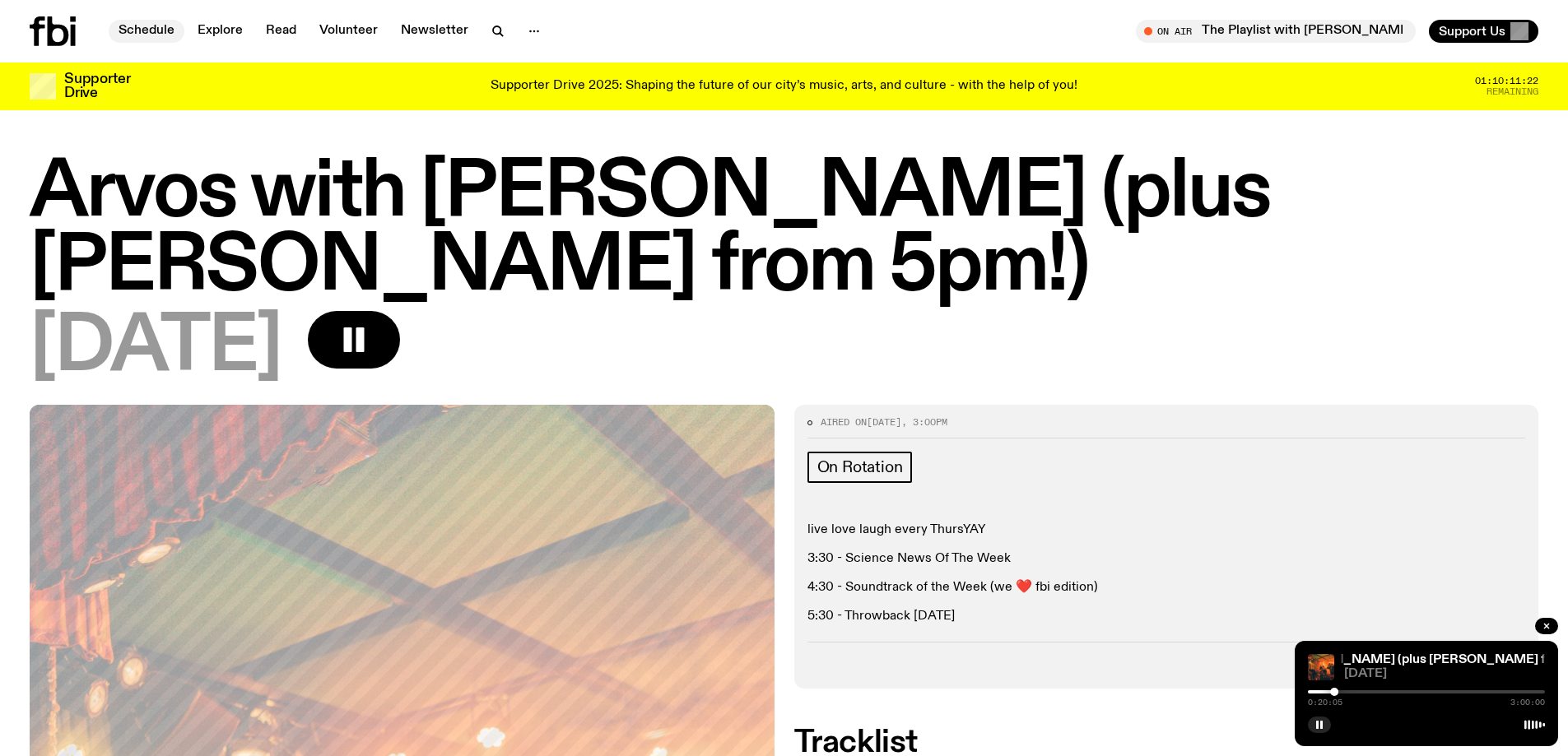
click at [136, 28] on link "Schedule" at bounding box center [147, 31] width 76 height 23
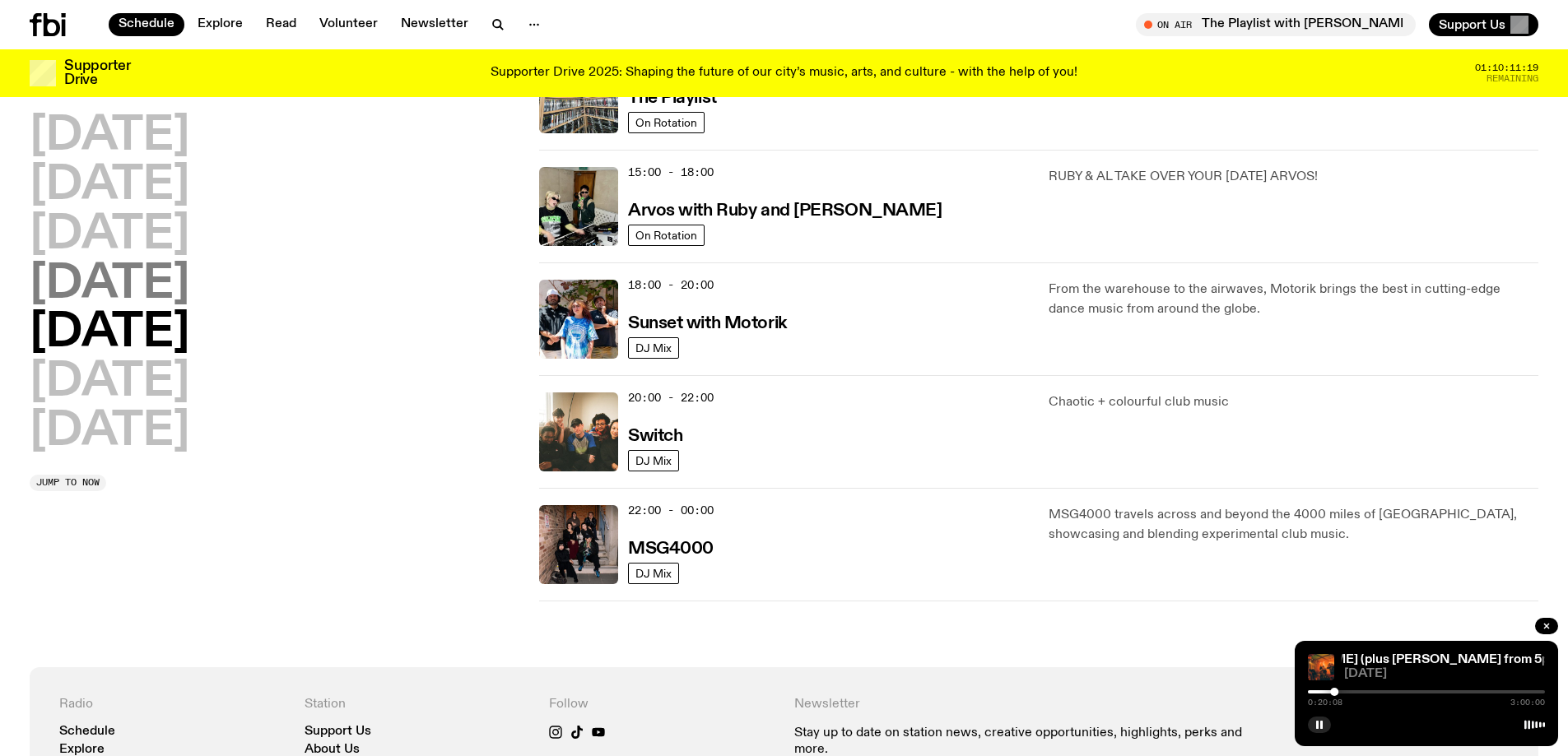
click at [117, 288] on h2 "Thursday" at bounding box center [109, 284] width 159 height 46
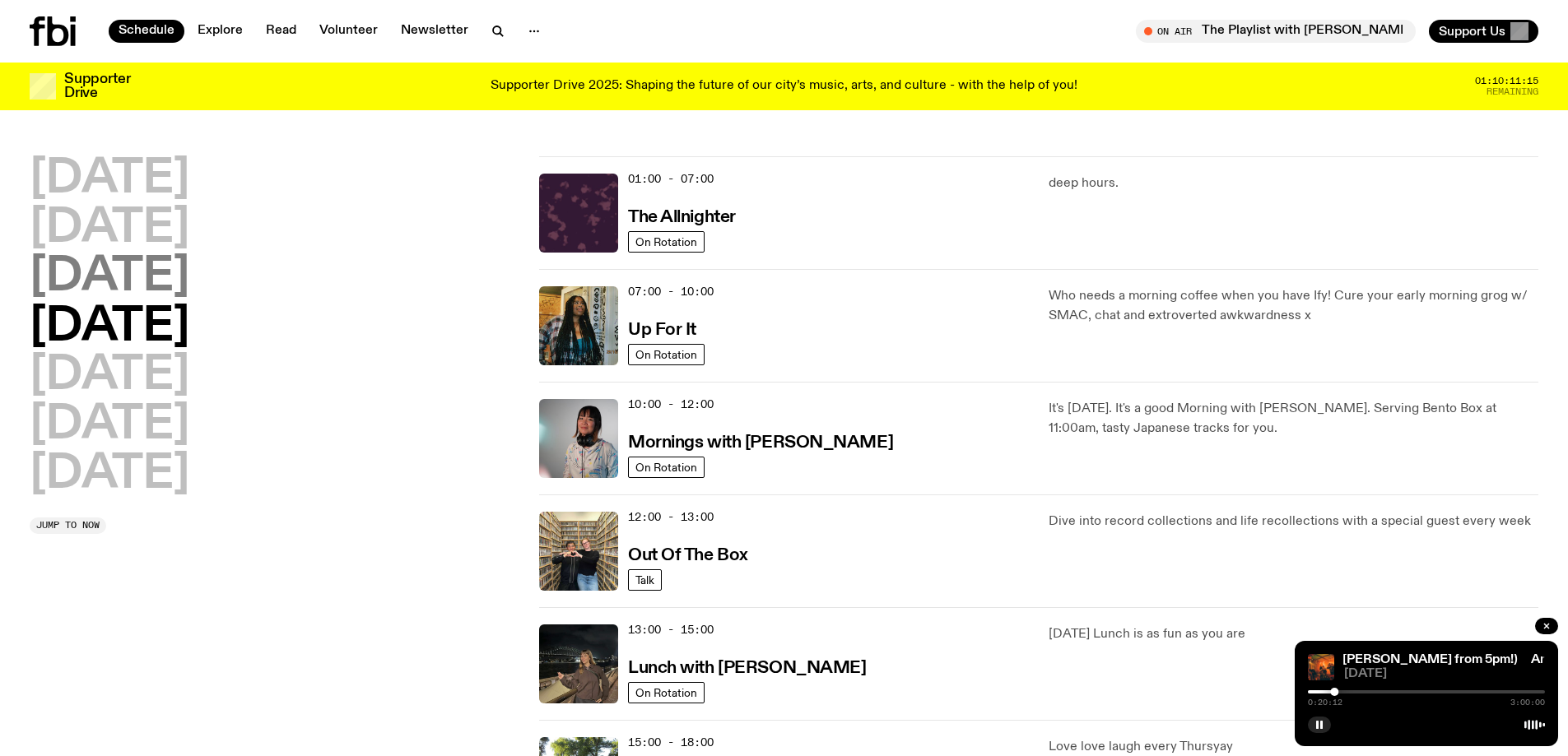
click at [174, 282] on h2 "[DATE]" at bounding box center [109, 278] width 159 height 46
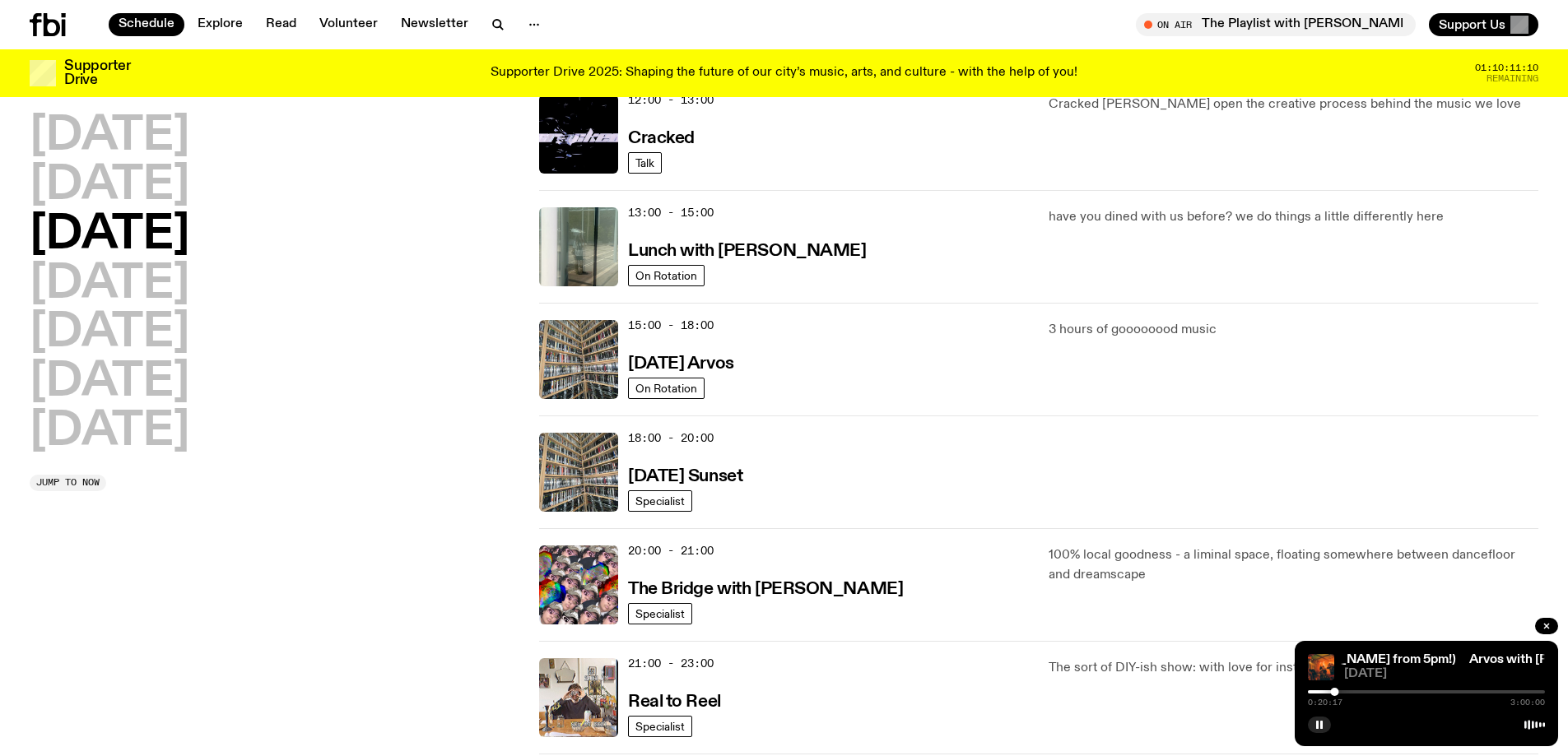
scroll to position [734, 0]
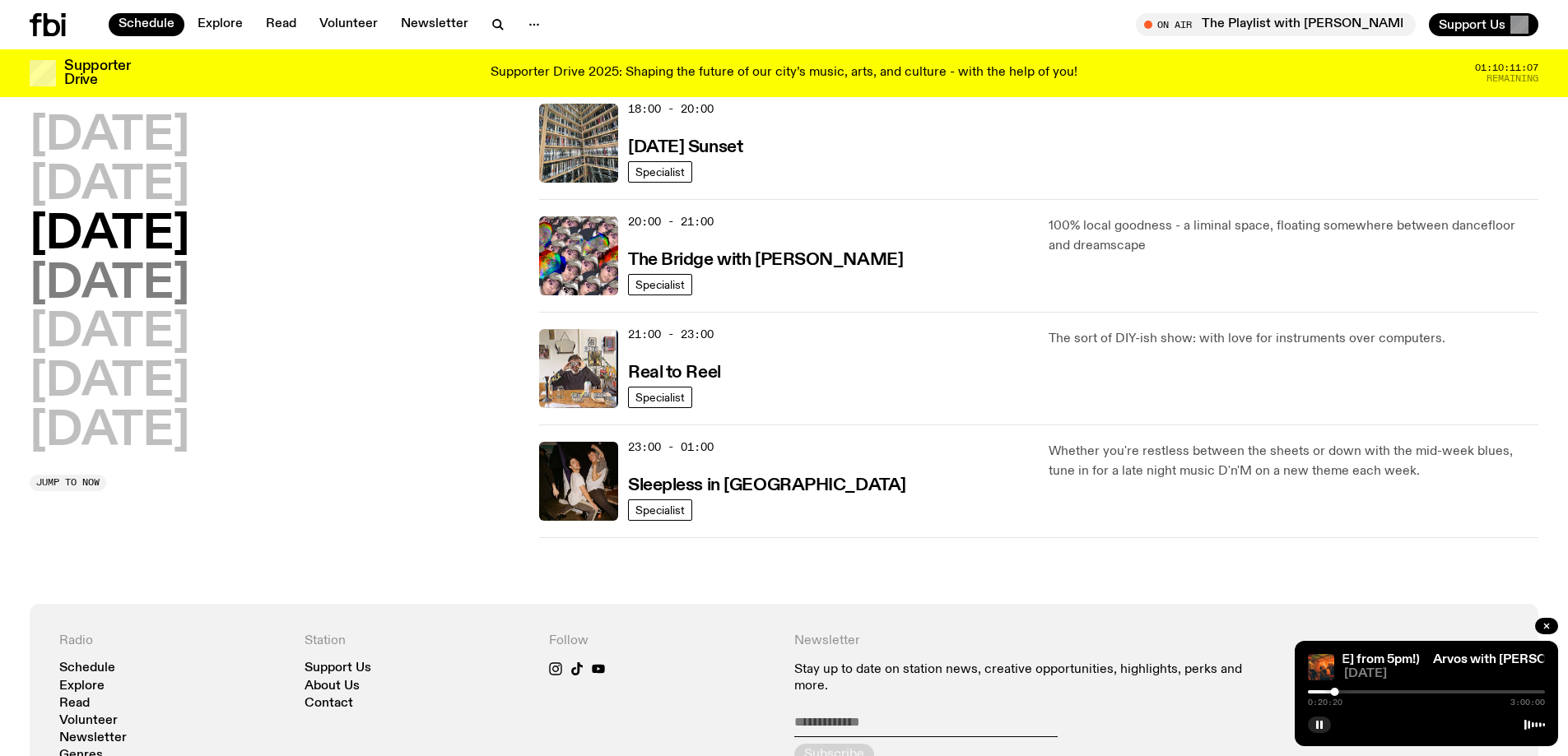
click at [135, 281] on h2 "Thursday" at bounding box center [109, 284] width 159 height 46
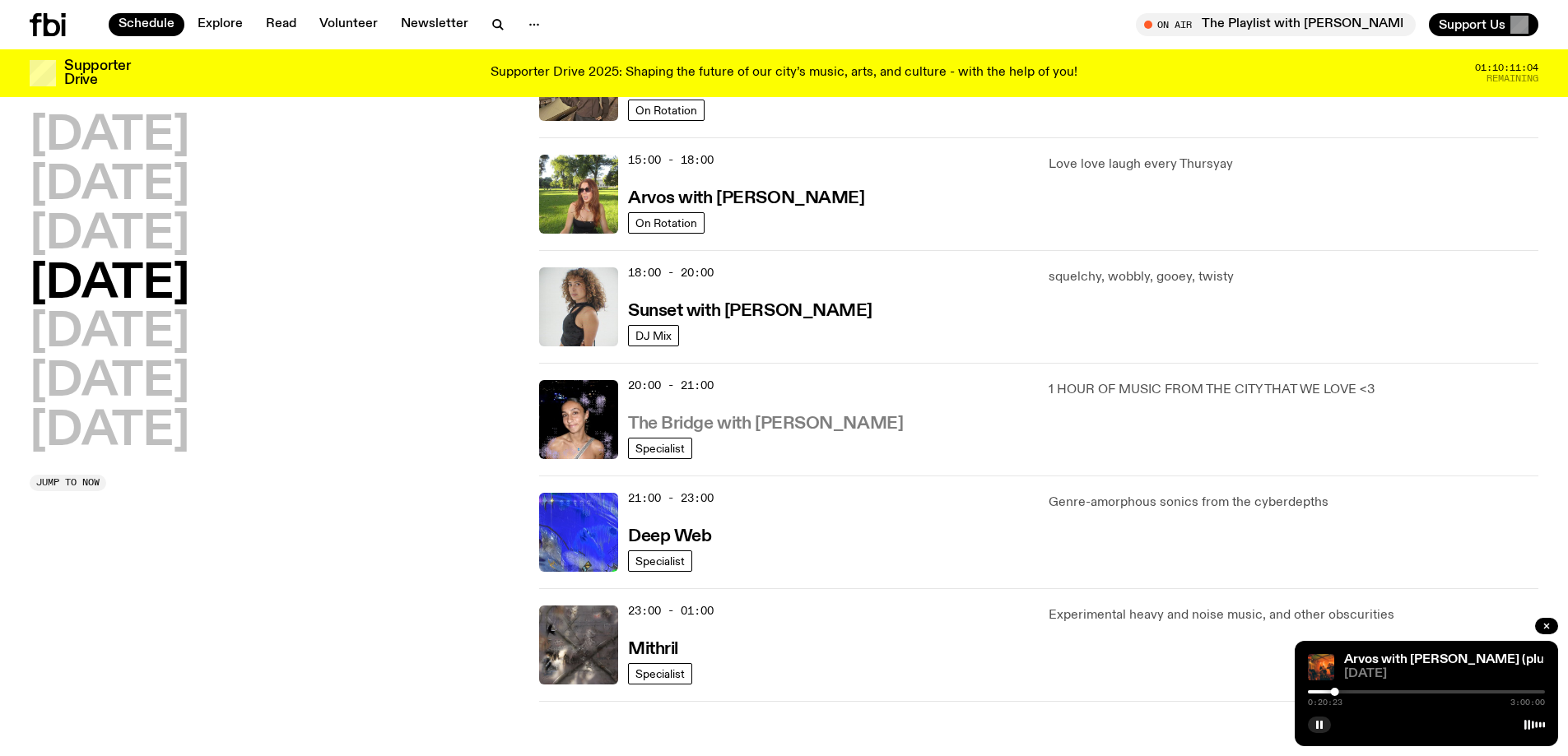
scroll to position [576, 0]
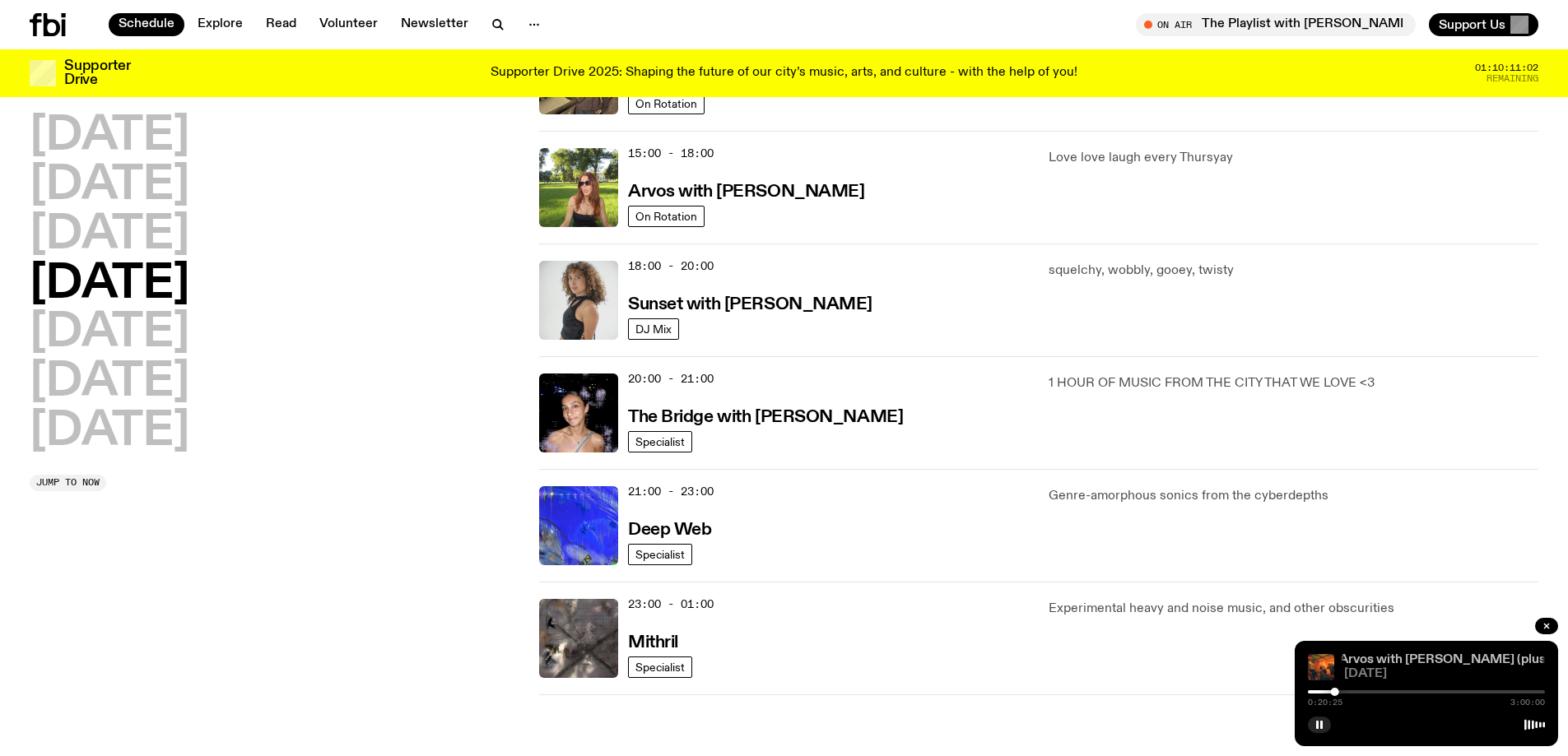
click at [1399, 661] on link "Arvos with [PERSON_NAME] (plus [PERSON_NAME] from 5pm!)" at bounding box center [1531, 659] width 384 height 13
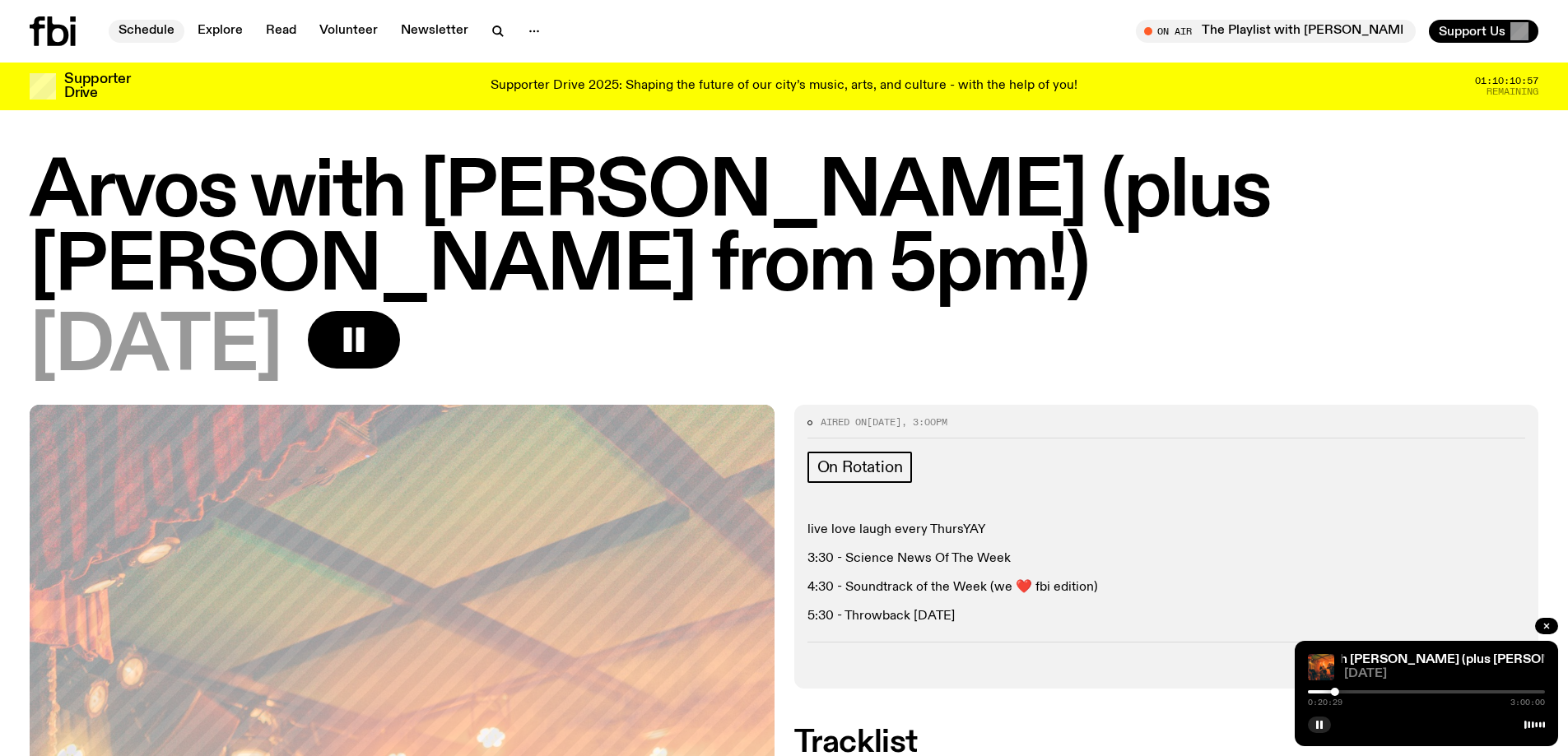
click at [167, 32] on link "Schedule" at bounding box center [147, 31] width 76 height 23
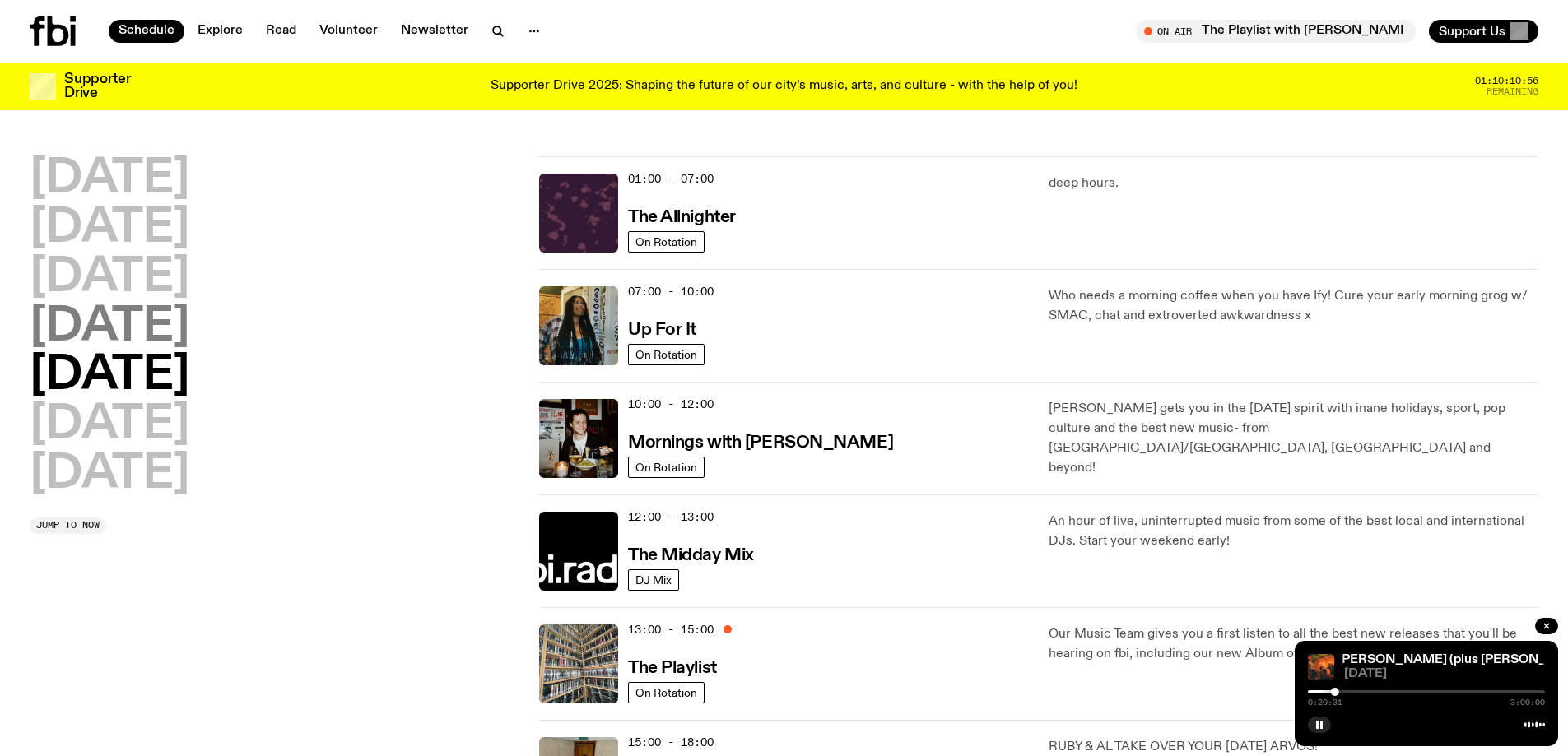
click at [133, 308] on h2 "Thursday" at bounding box center [109, 327] width 159 height 46
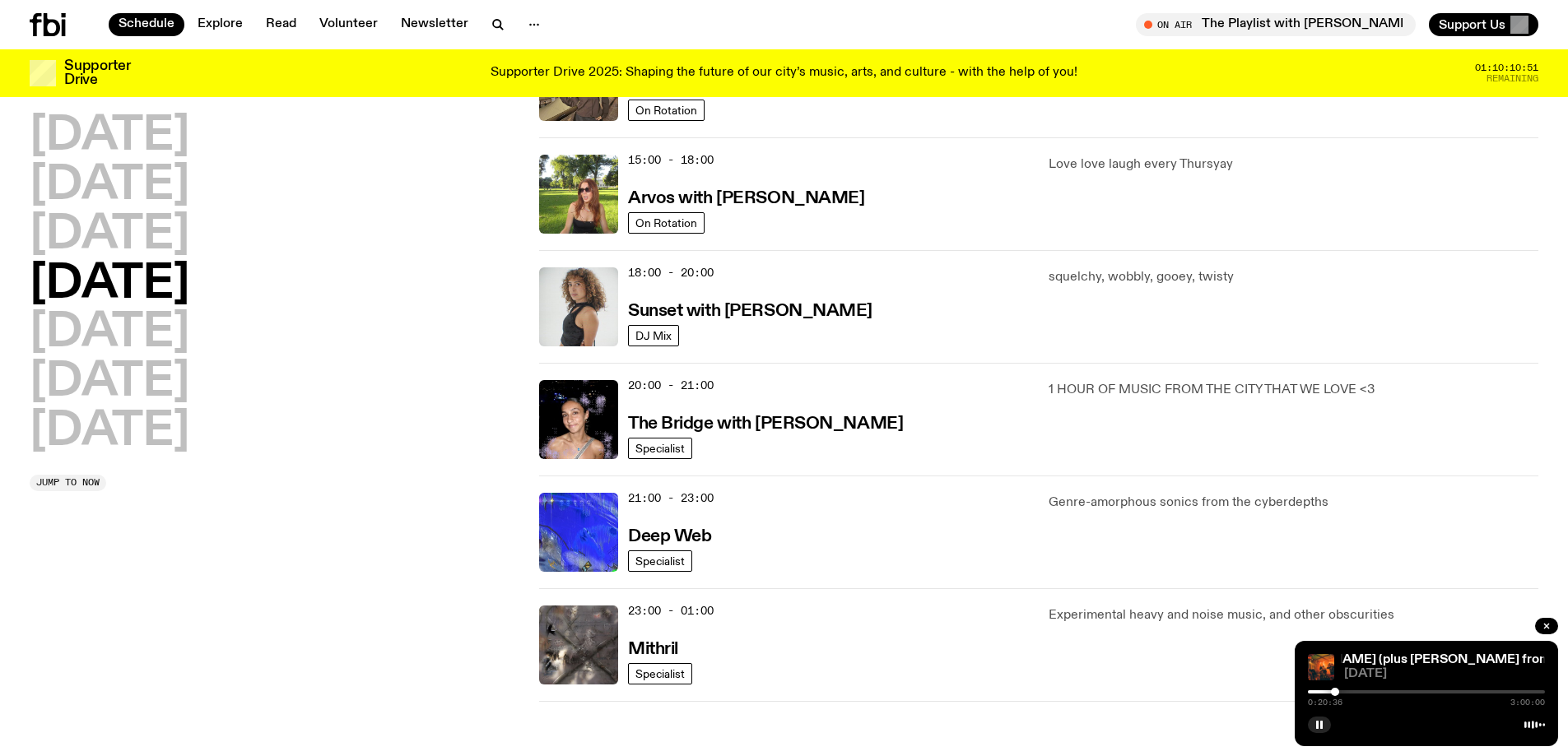
scroll to position [540, 0]
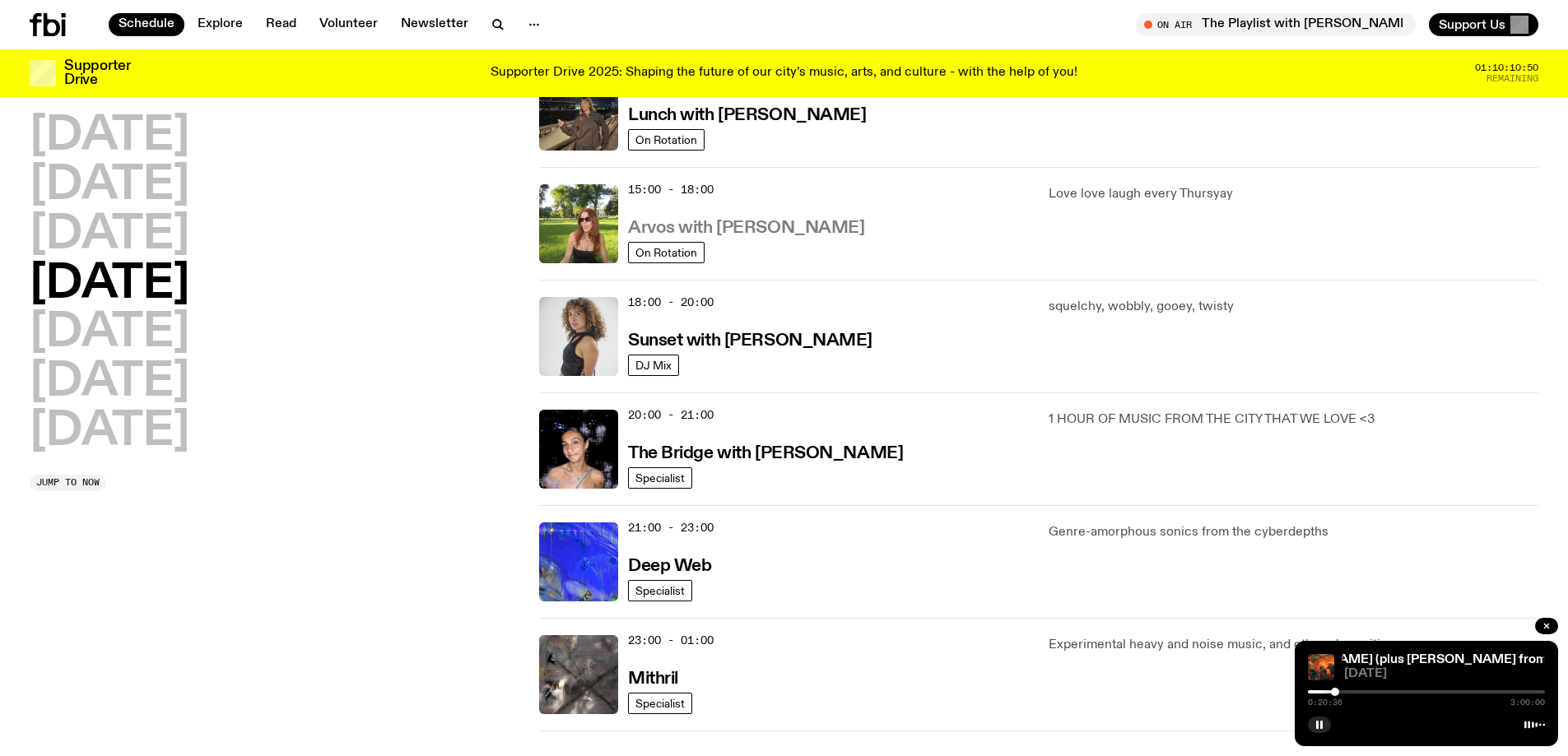
click at [748, 228] on h3 "Arvos with Lizzie Bowles" at bounding box center [746, 228] width 236 height 17
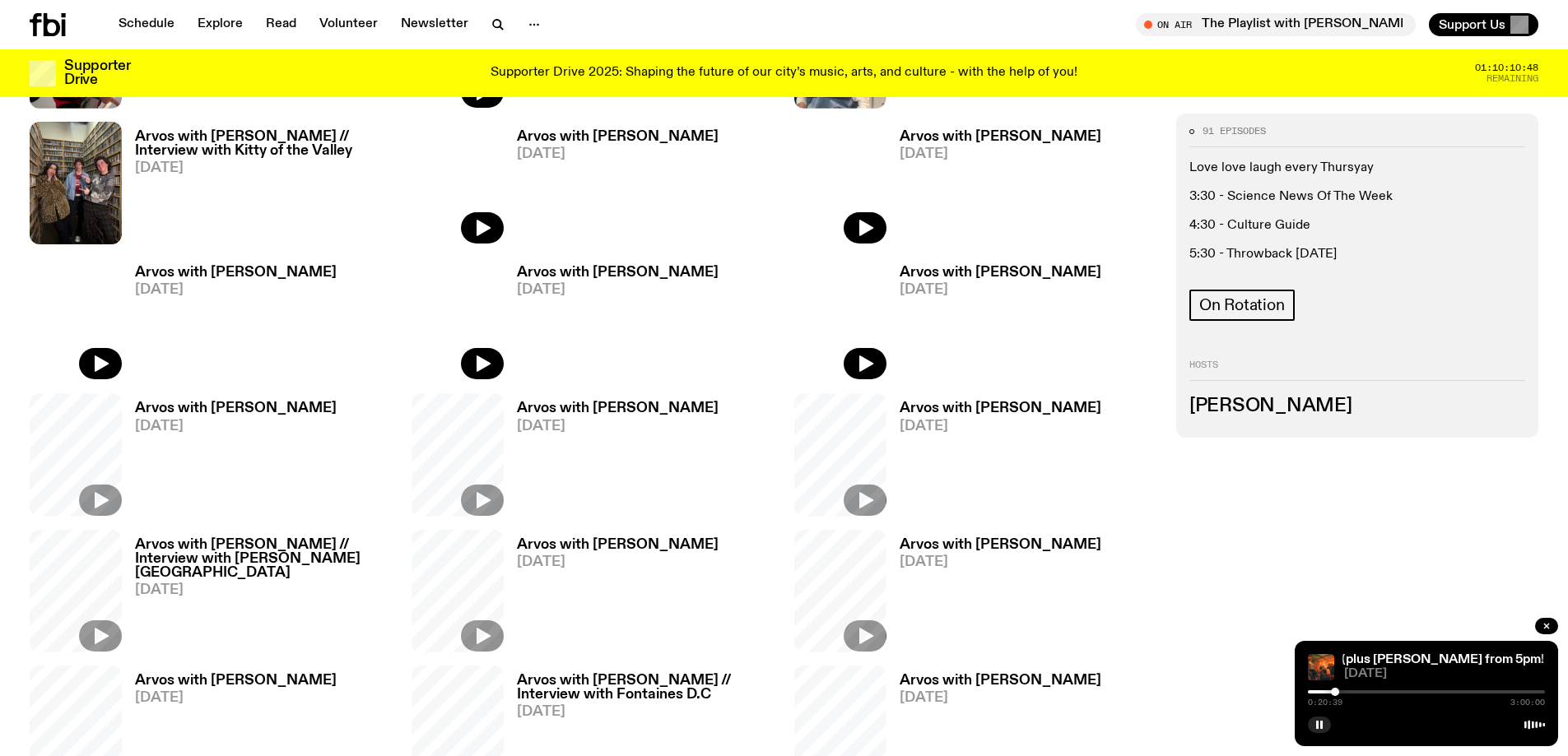
scroll to position [887, 0]
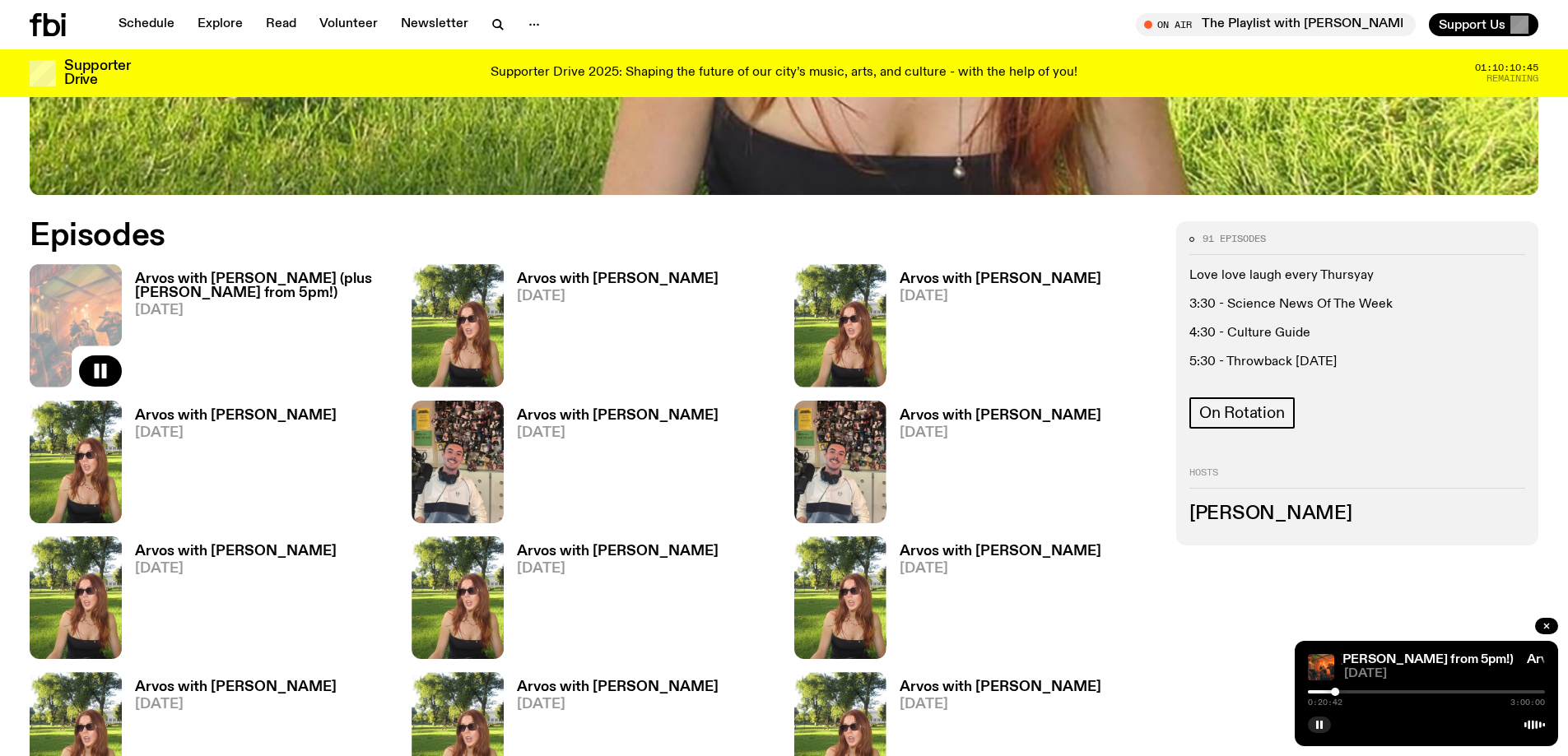
click at [202, 284] on h3 "Arvos with [PERSON_NAME] (plus [PERSON_NAME] from 5pm!)" at bounding box center [264, 286] width 257 height 28
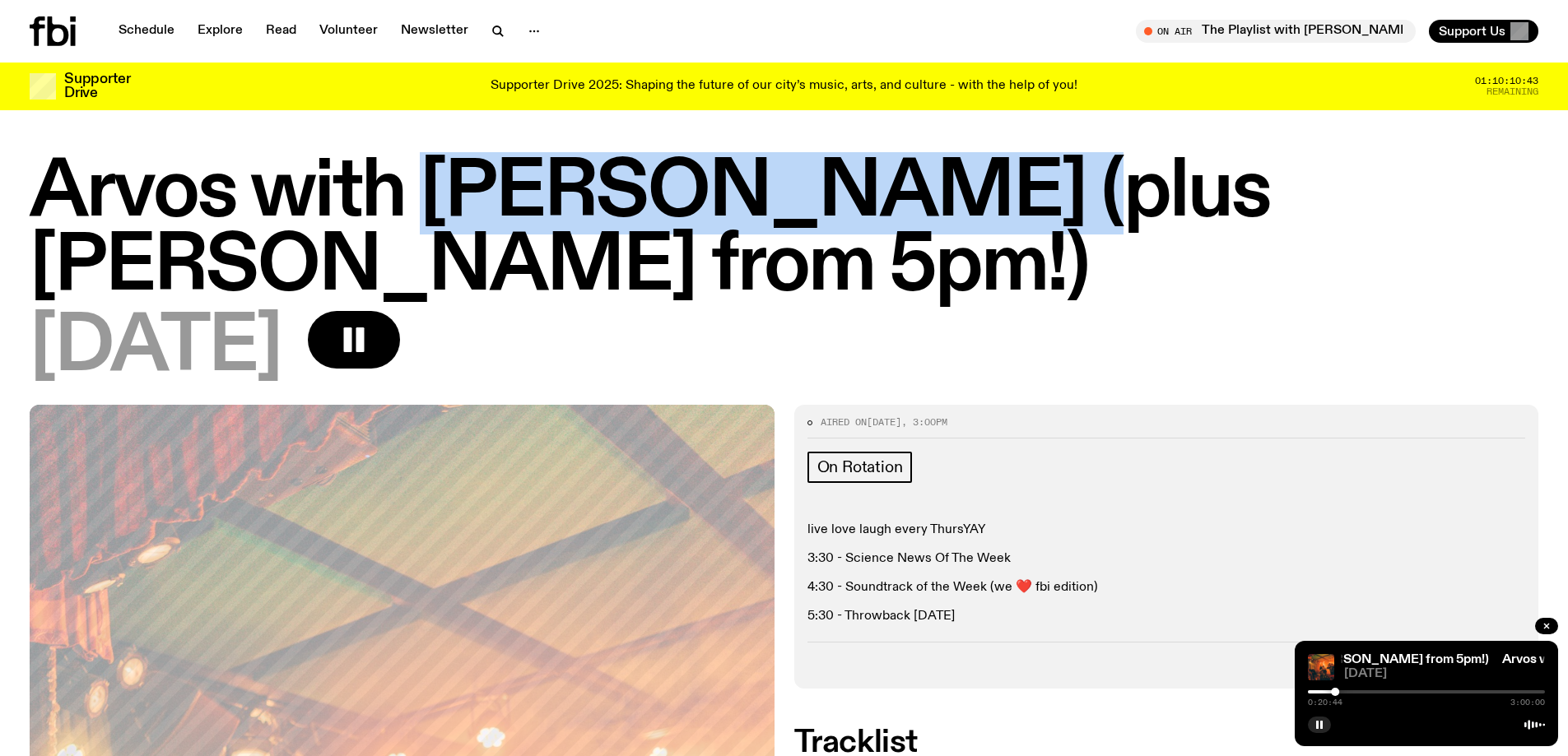
drag, startPoint x: 433, startPoint y: 183, endPoint x: 928, endPoint y: 172, distance: 495.1
click at [928, 172] on h1 "Arvos with [PERSON_NAME] (plus [PERSON_NAME] from 5pm!)" at bounding box center [784, 230] width 1509 height 148
click at [1334, 693] on div at bounding box center [1338, 692] width 9 height 9
click at [1320, 718] on button "button" at bounding box center [1319, 725] width 23 height 16
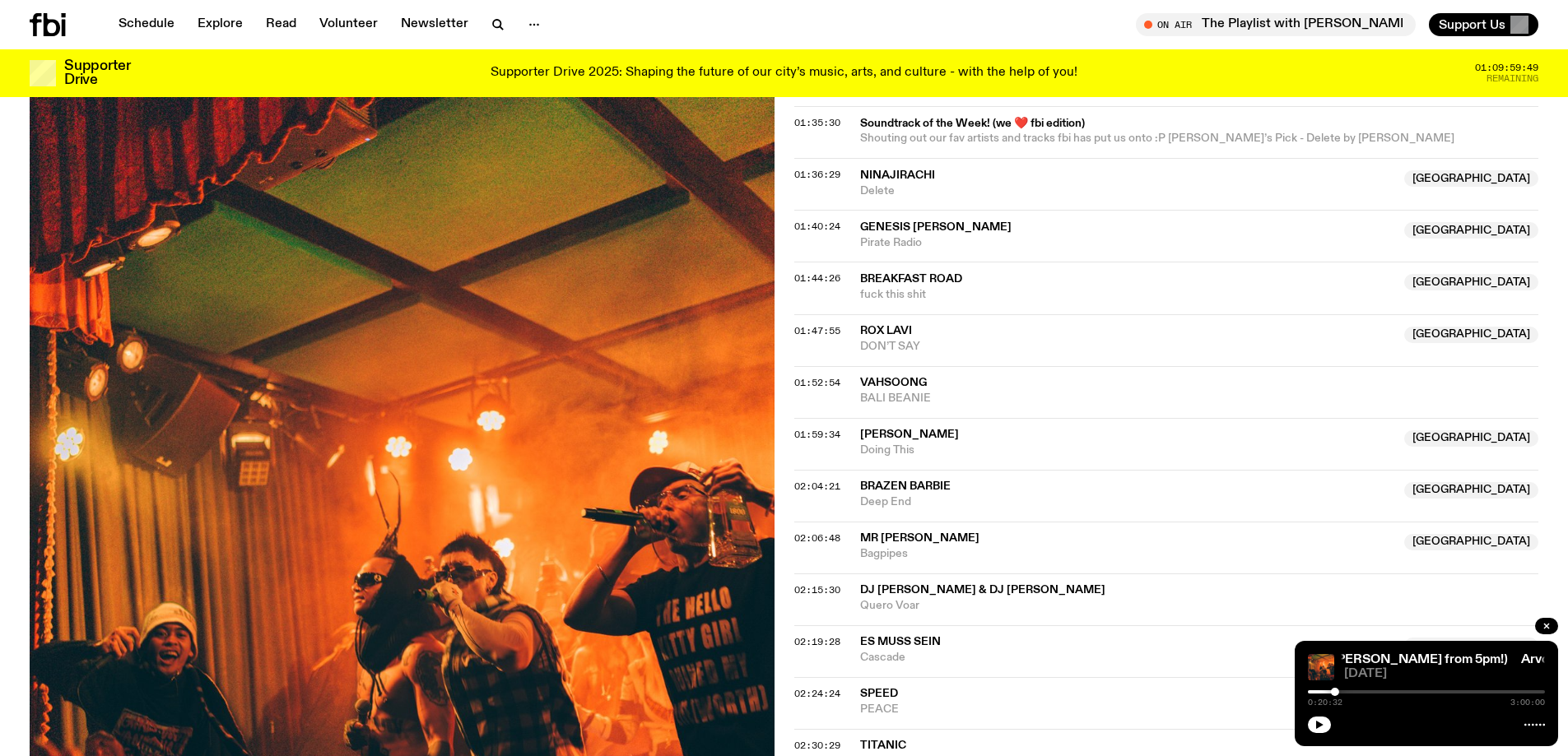
scroll to position [1717, 0]
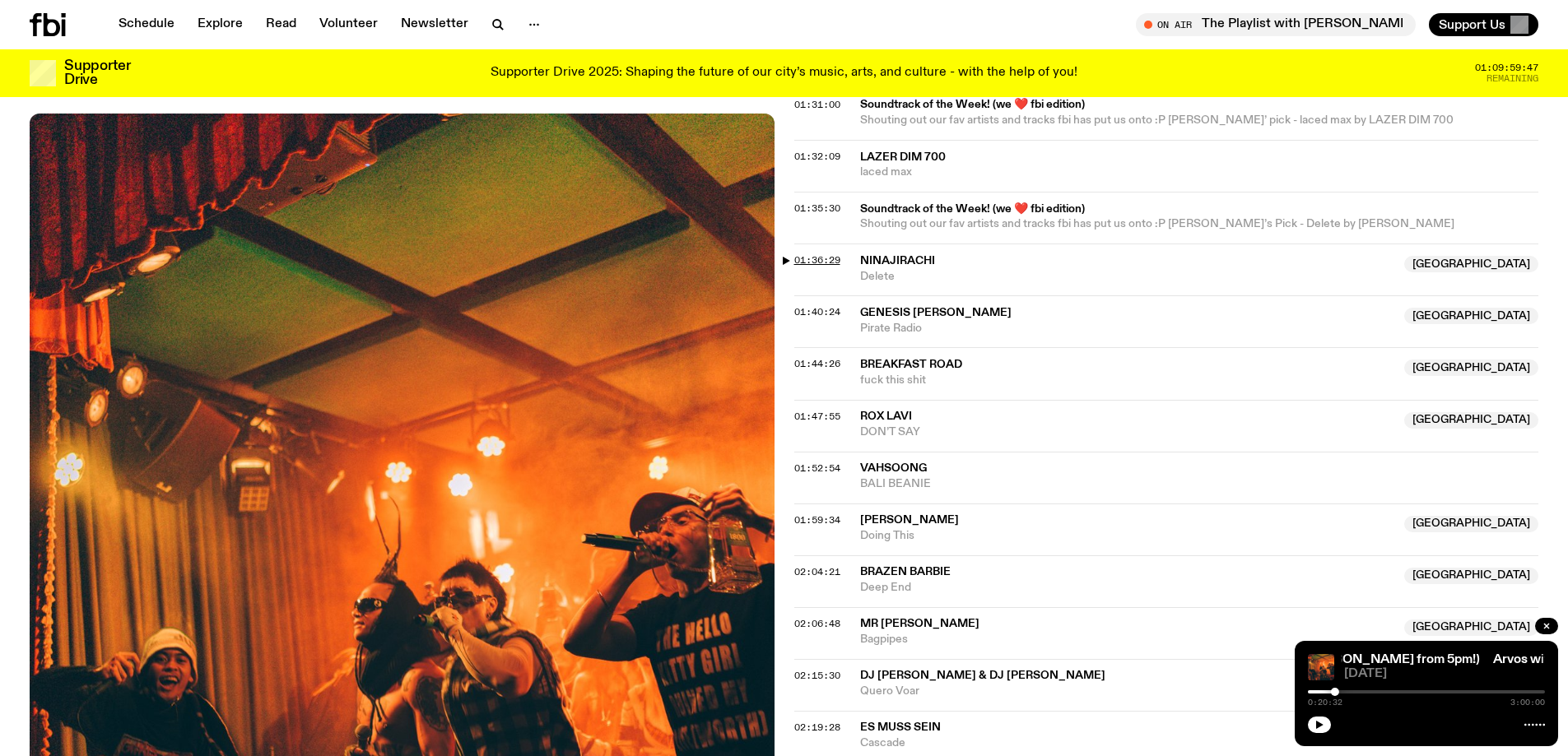
click at [805, 253] on span "01:36:29" at bounding box center [816, 259] width 46 height 13
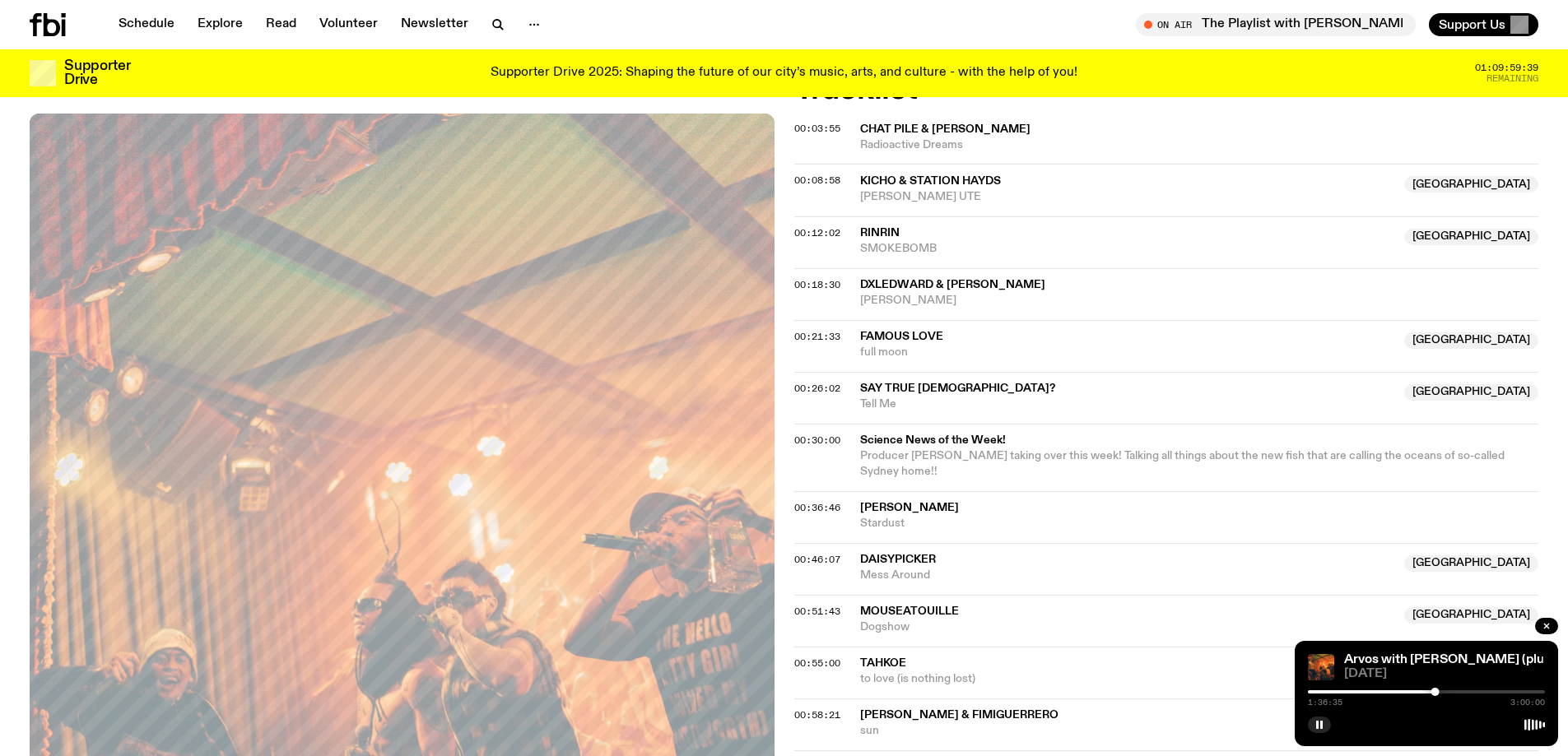
scroll to position [647, 0]
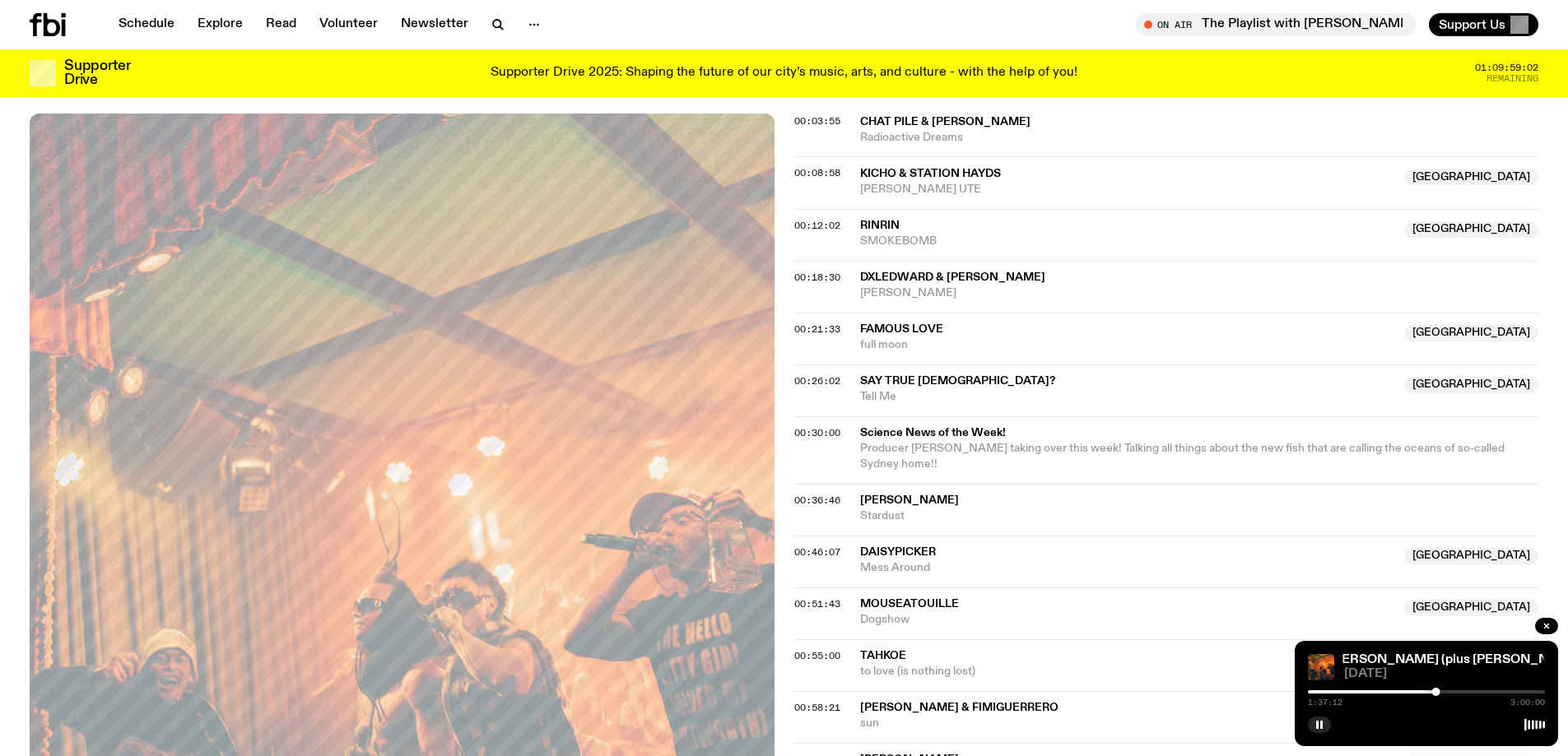
click at [1324, 723] on button "button" at bounding box center [1319, 725] width 23 height 16
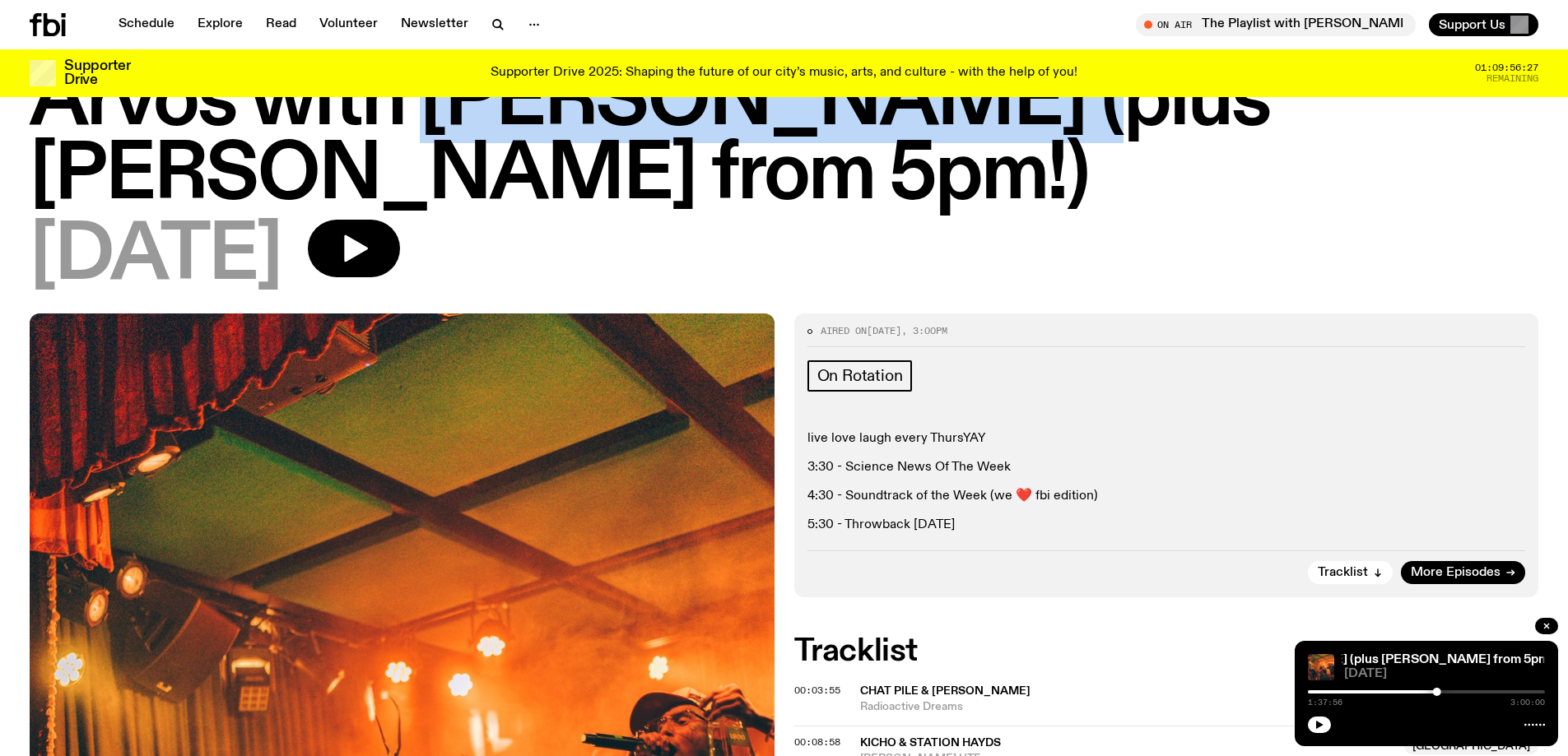
scroll to position [0, 0]
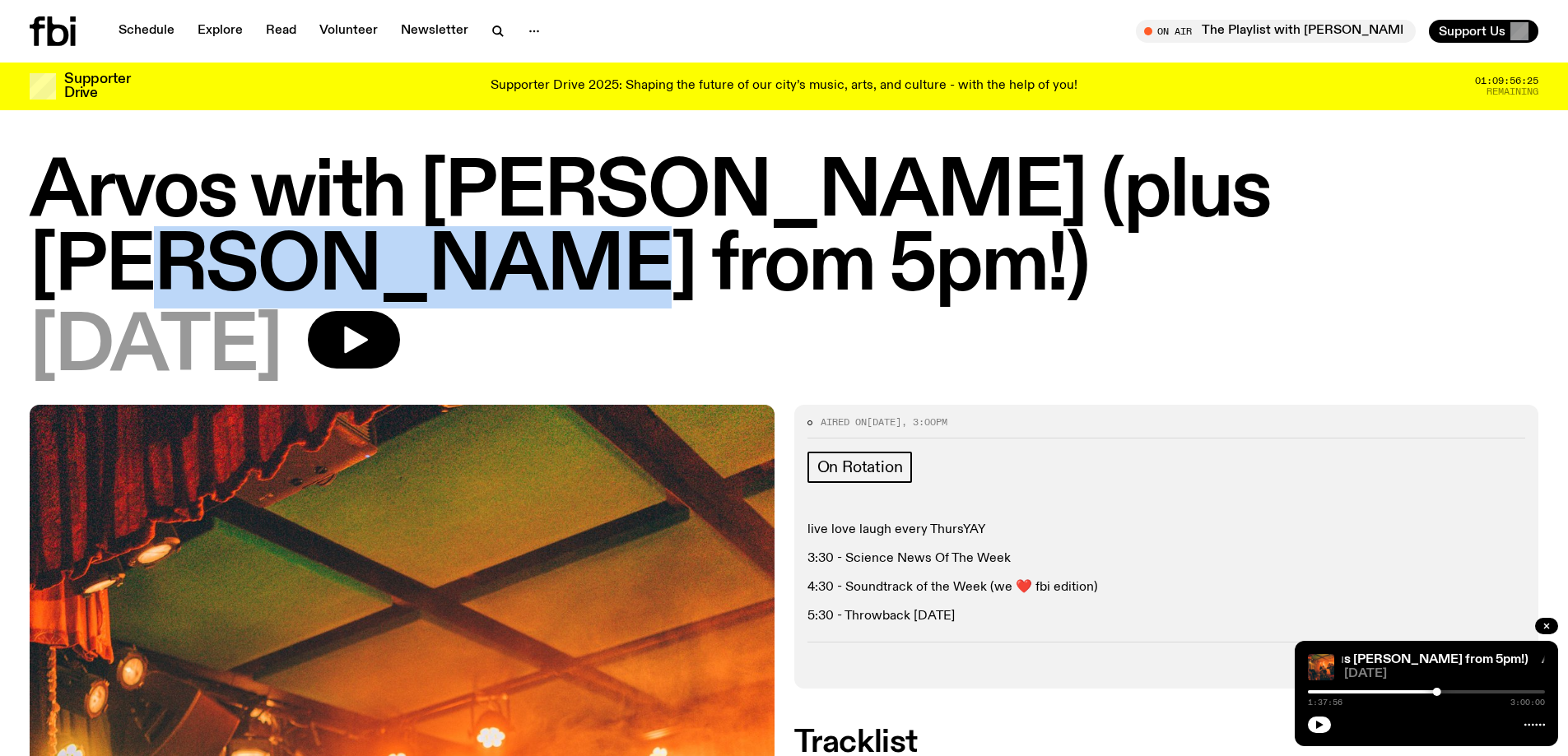
drag, startPoint x: 1154, startPoint y: 199, endPoint x: 1458, endPoint y: 191, distance: 304.1
click at [1458, 191] on h1 "Arvos with [PERSON_NAME] (plus [PERSON_NAME] from 5pm!)" at bounding box center [784, 230] width 1509 height 148
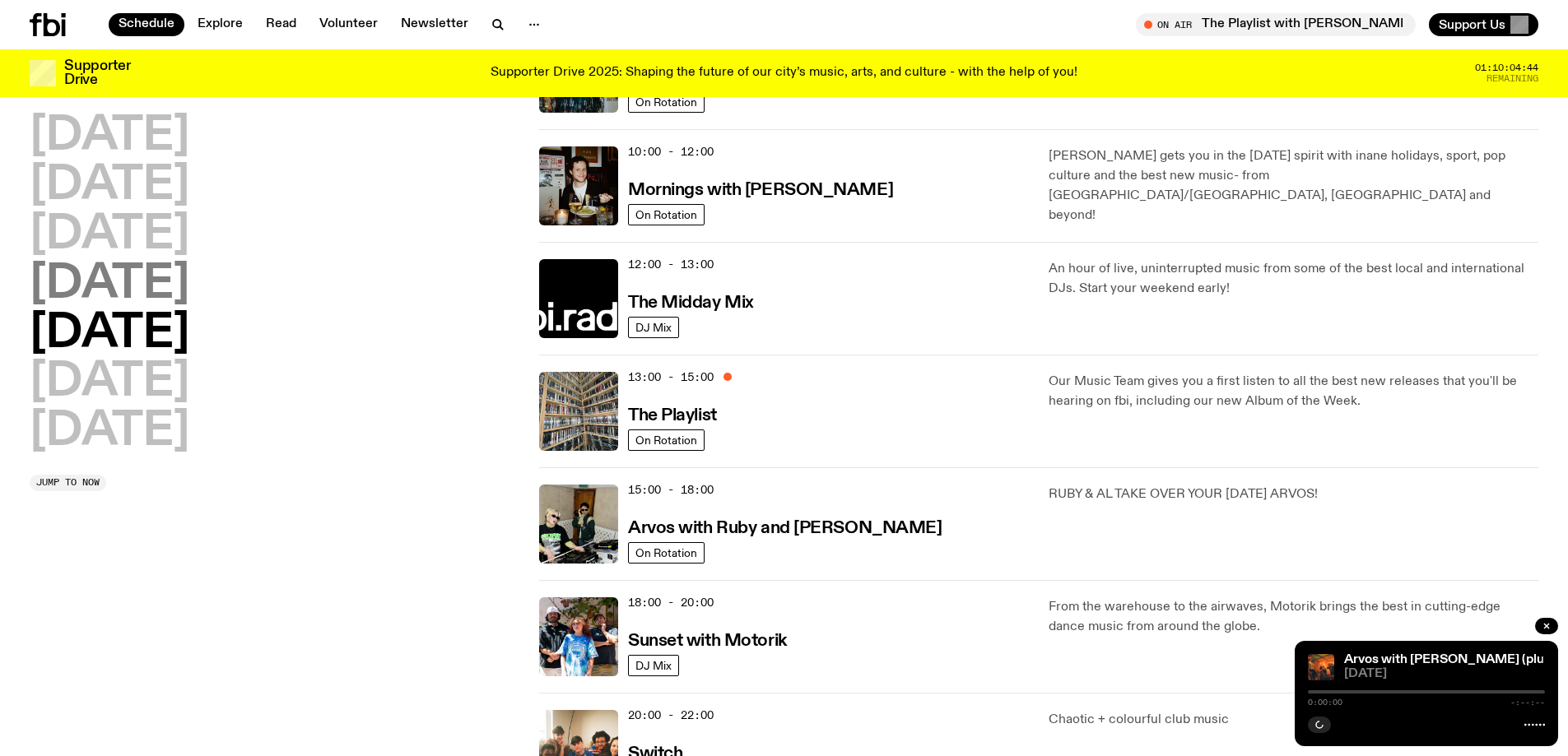
click at [118, 279] on h2 "[DATE]" at bounding box center [109, 284] width 159 height 46
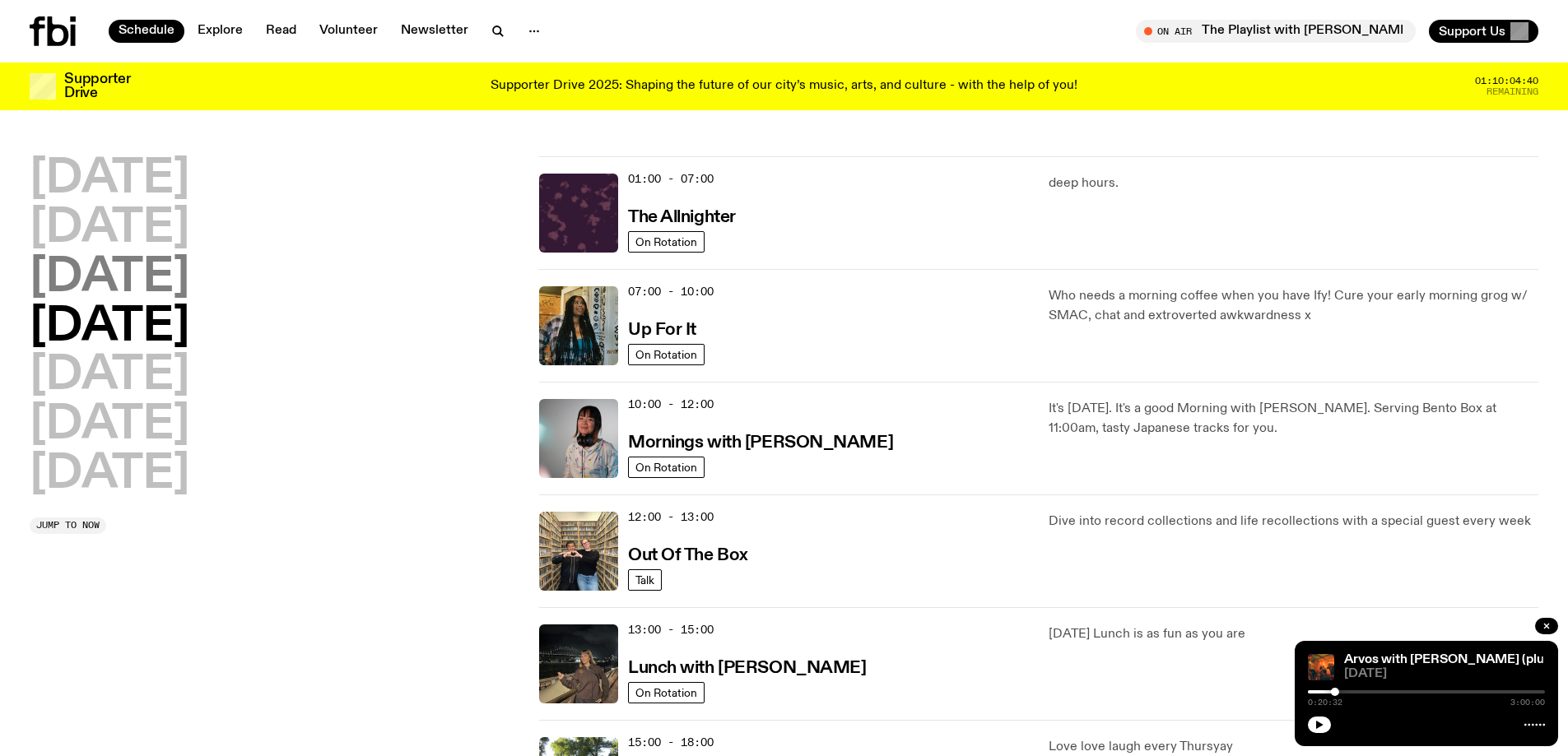
click at [152, 295] on h2 "[DATE]" at bounding box center [109, 278] width 159 height 46
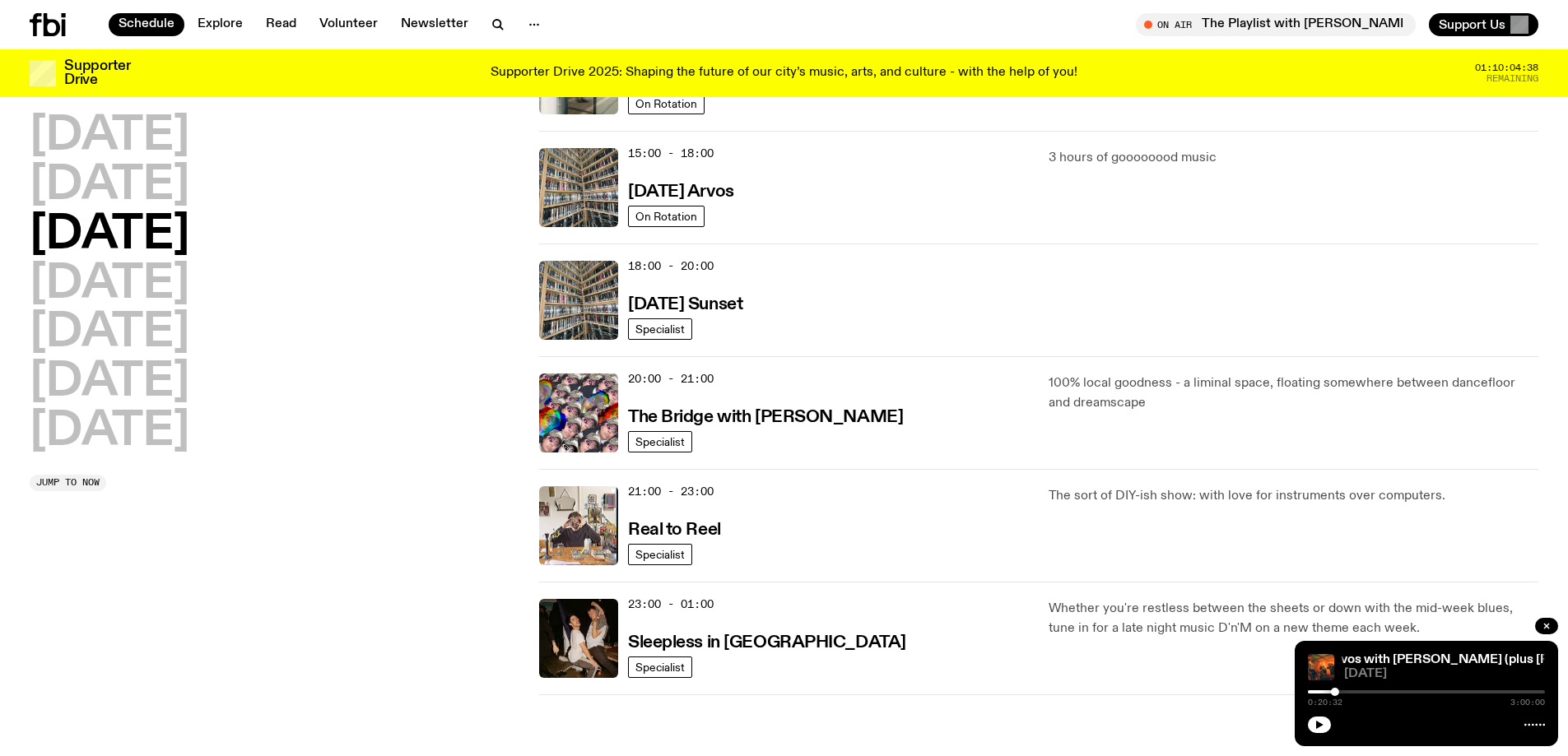
scroll to position [659, 0]
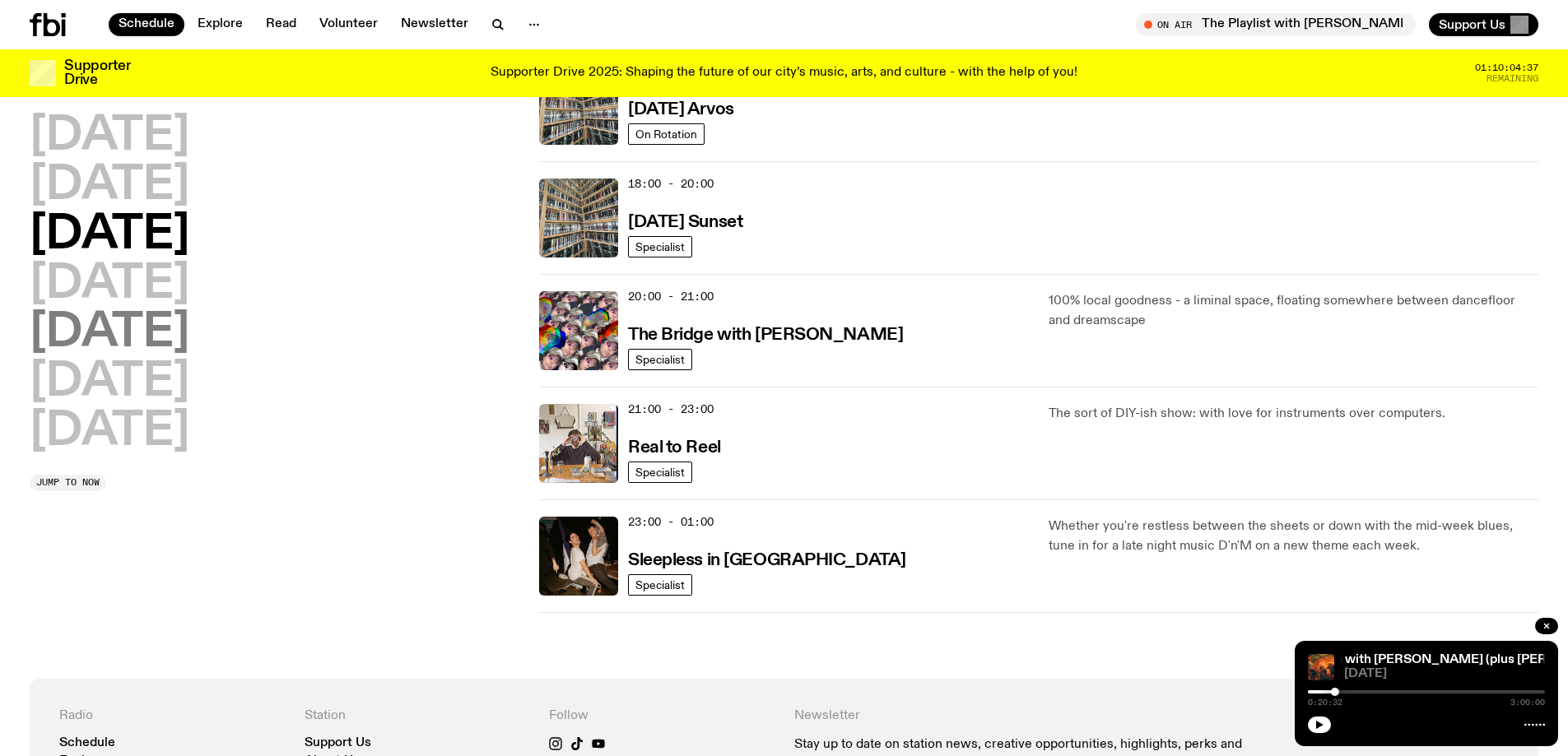
click at [125, 353] on h2 "Friday" at bounding box center [109, 333] width 159 height 46
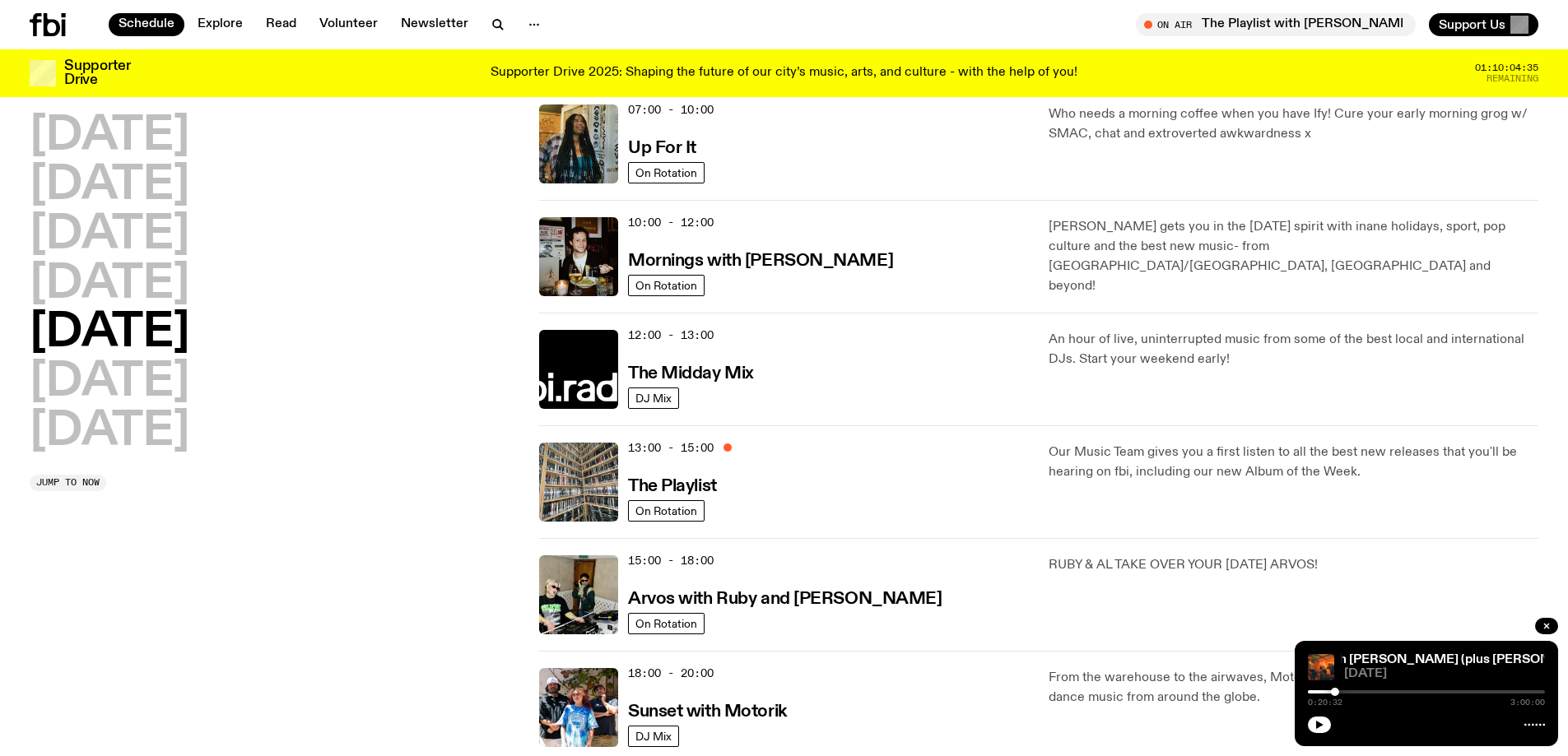
scroll to position [46, 0]
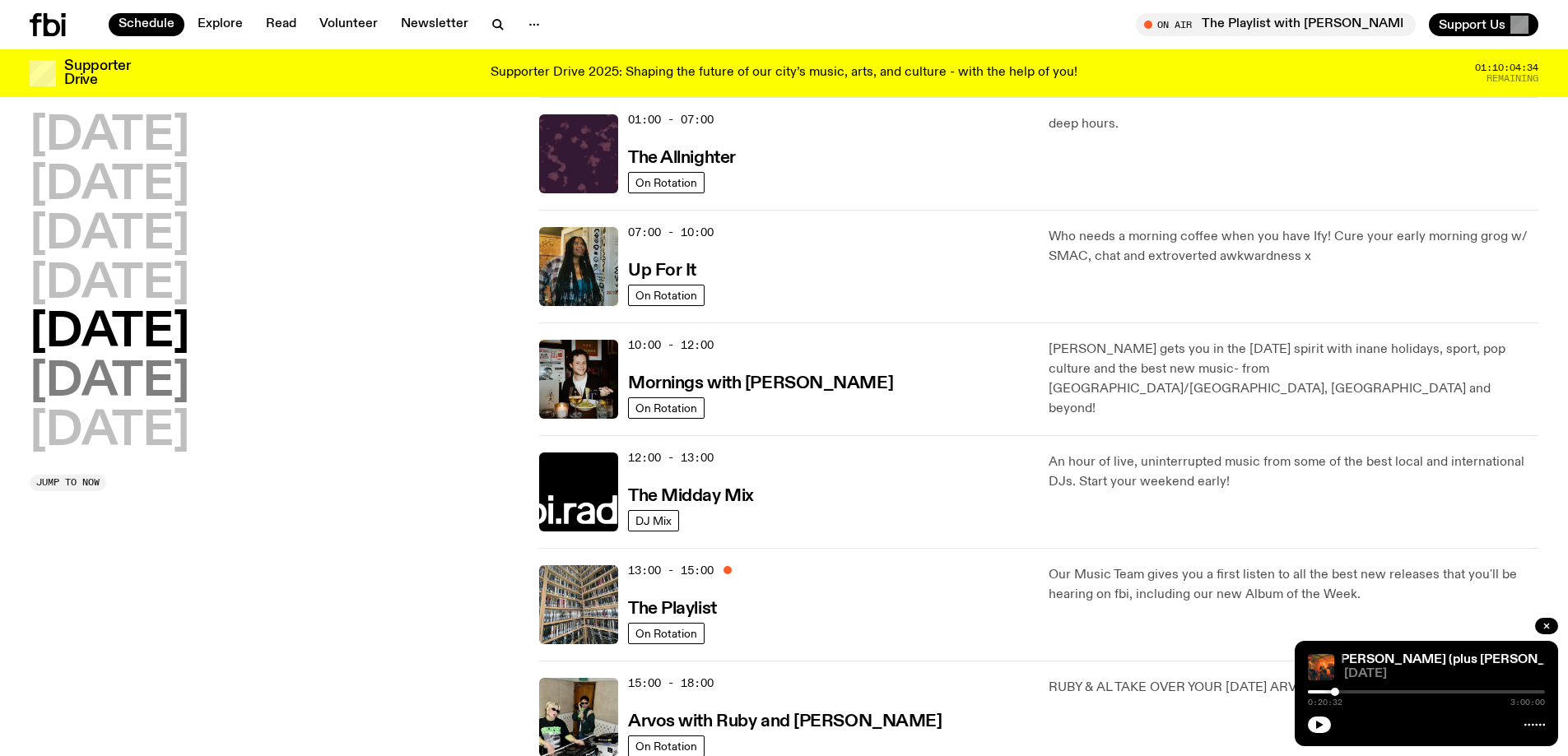
click at [157, 366] on h2 "Saturday" at bounding box center [109, 382] width 159 height 46
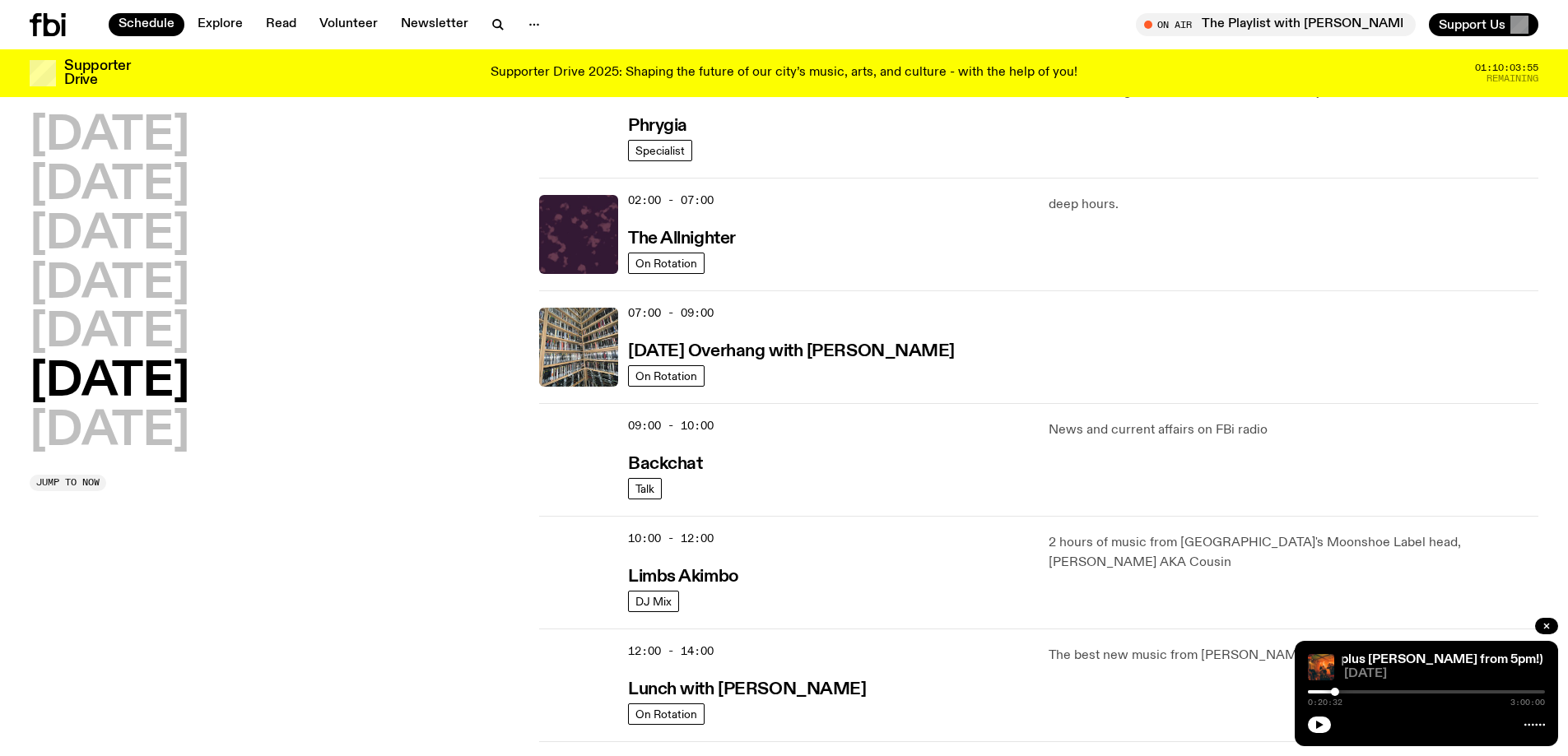
scroll to position [0, 0]
